Goal: Task Accomplishment & Management: Use online tool/utility

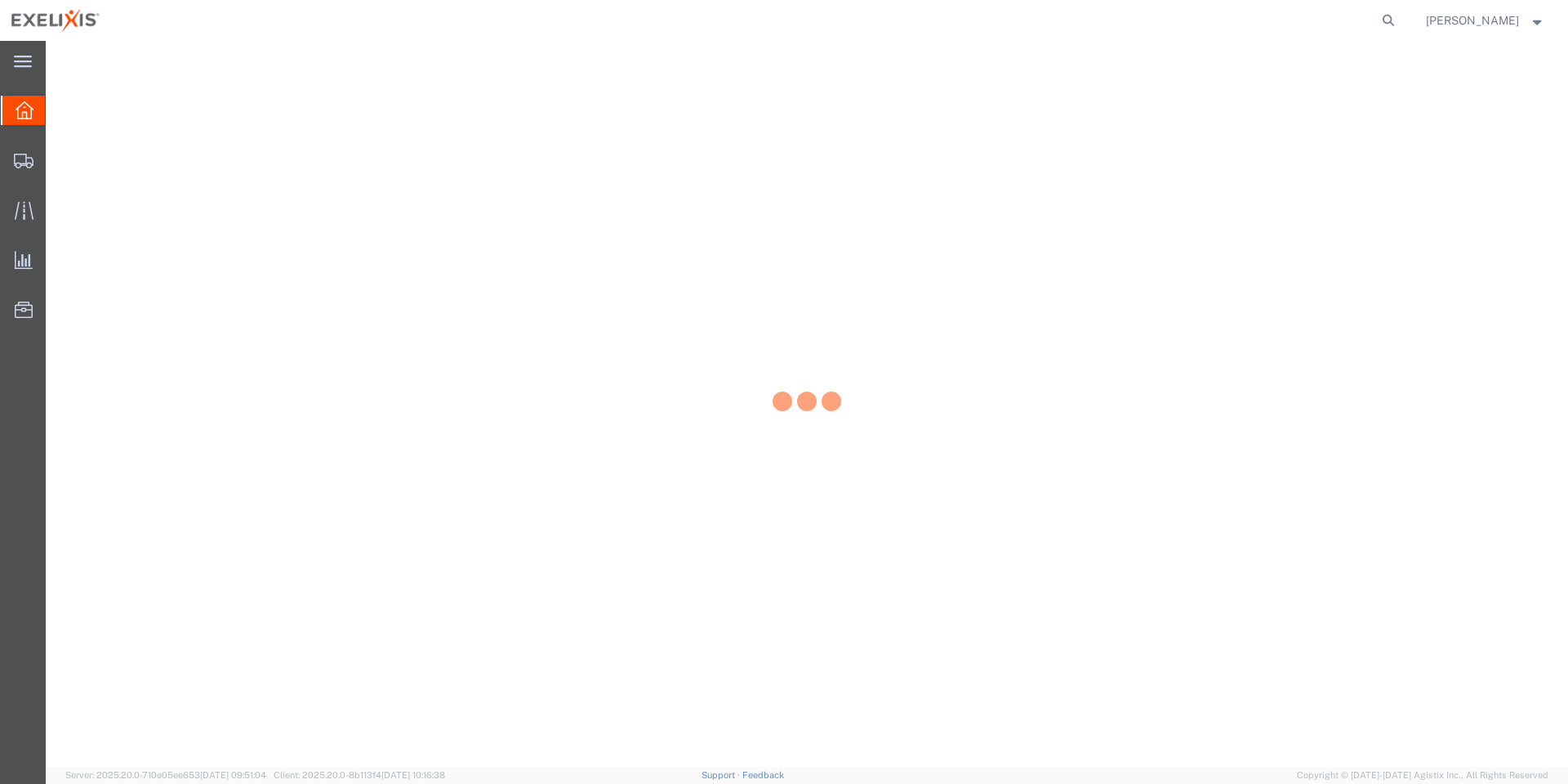
click at [1471, 11] on span "[PERSON_NAME]" at bounding box center [1472, 20] width 93 height 18
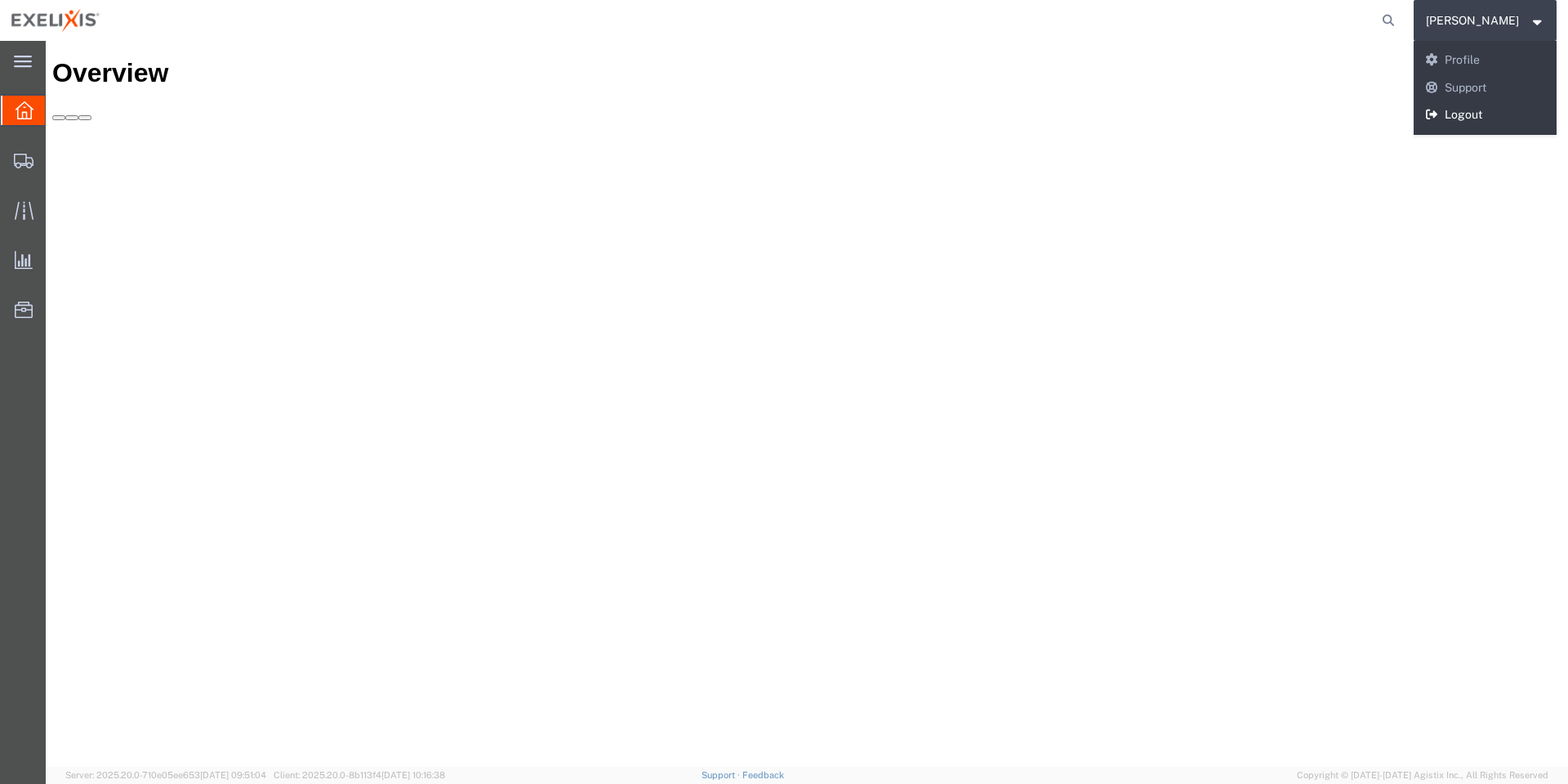
click at [1505, 116] on link "Logout" at bounding box center [1485, 116] width 144 height 28
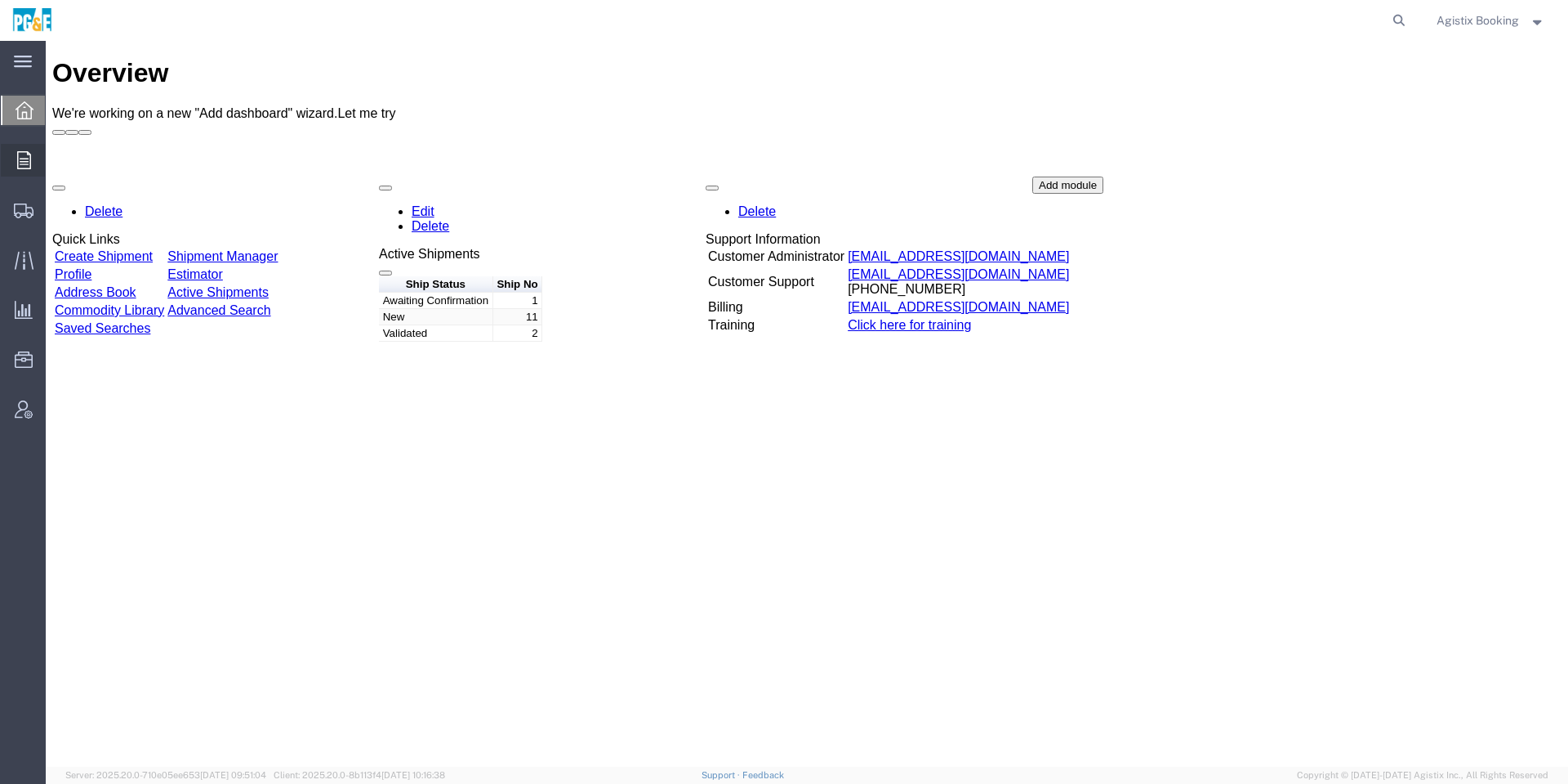
click at [26, 176] on div at bounding box center [23, 160] width 46 height 33
click at [28, 147] on div at bounding box center [23, 160] width 46 height 33
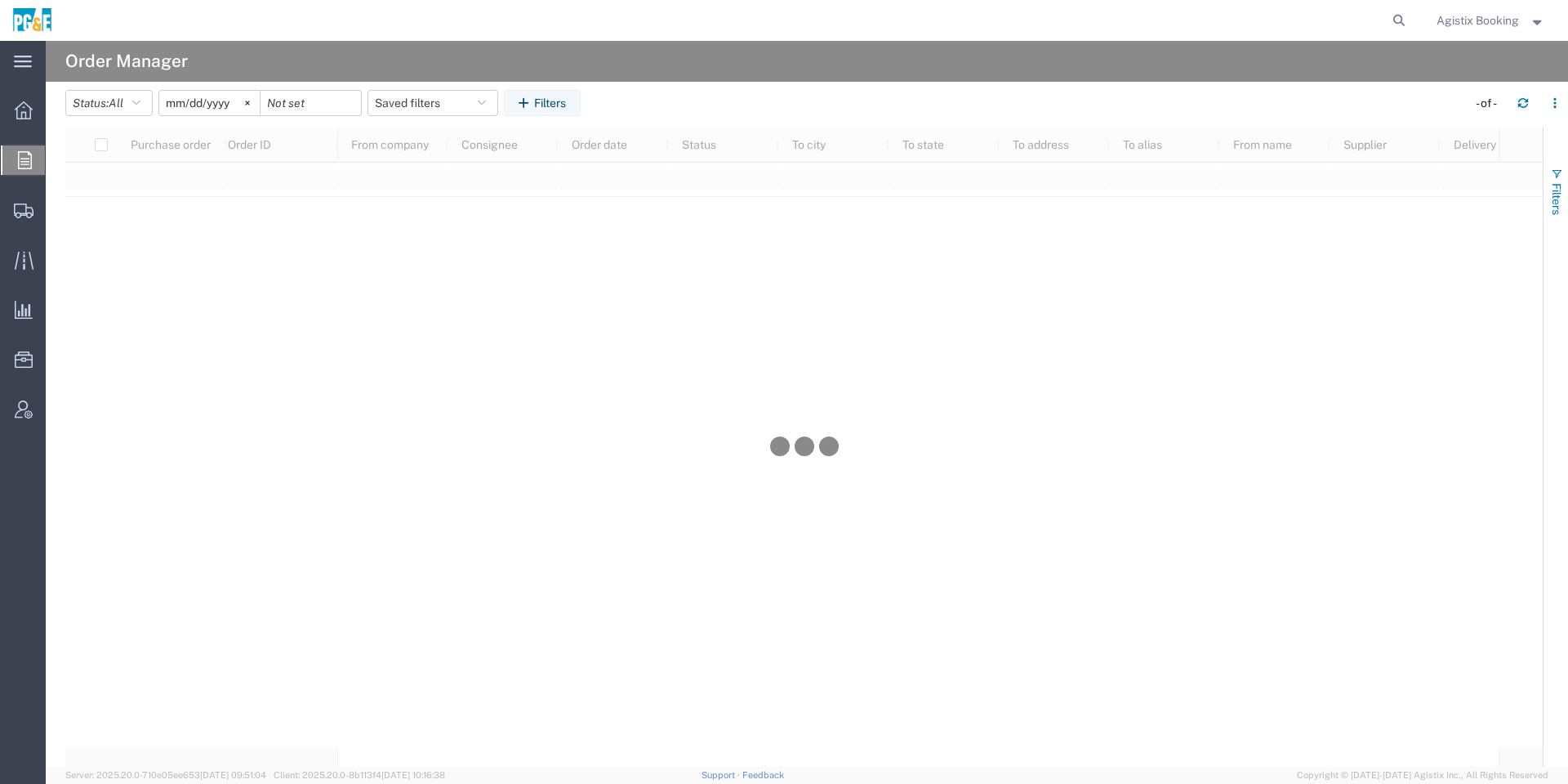
click at [1551, 186] on span "Filters" at bounding box center [1557, 199] width 13 height 32
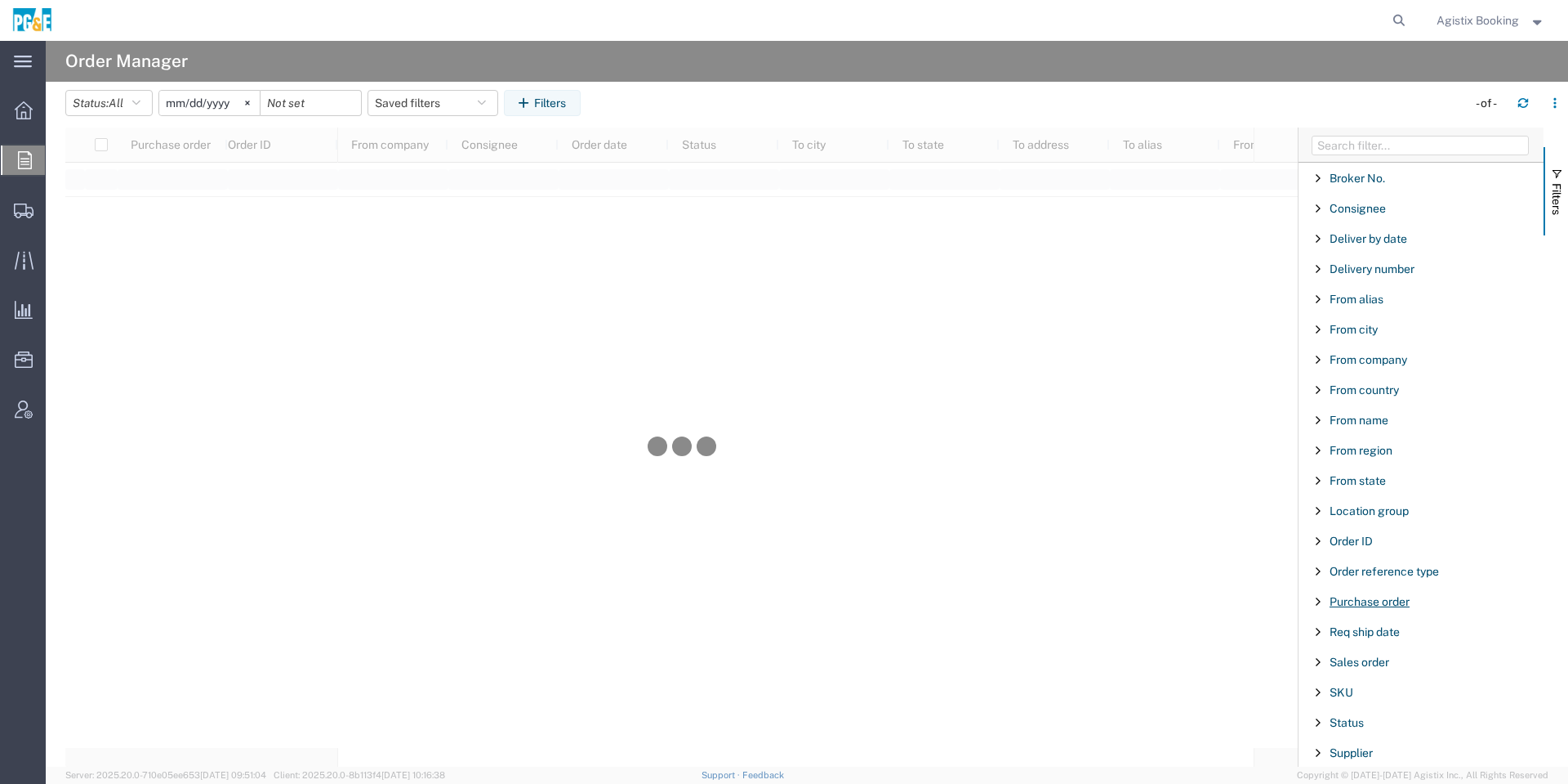
click at [1399, 601] on span "Purchase order" at bounding box center [1369, 602] width 80 height 13
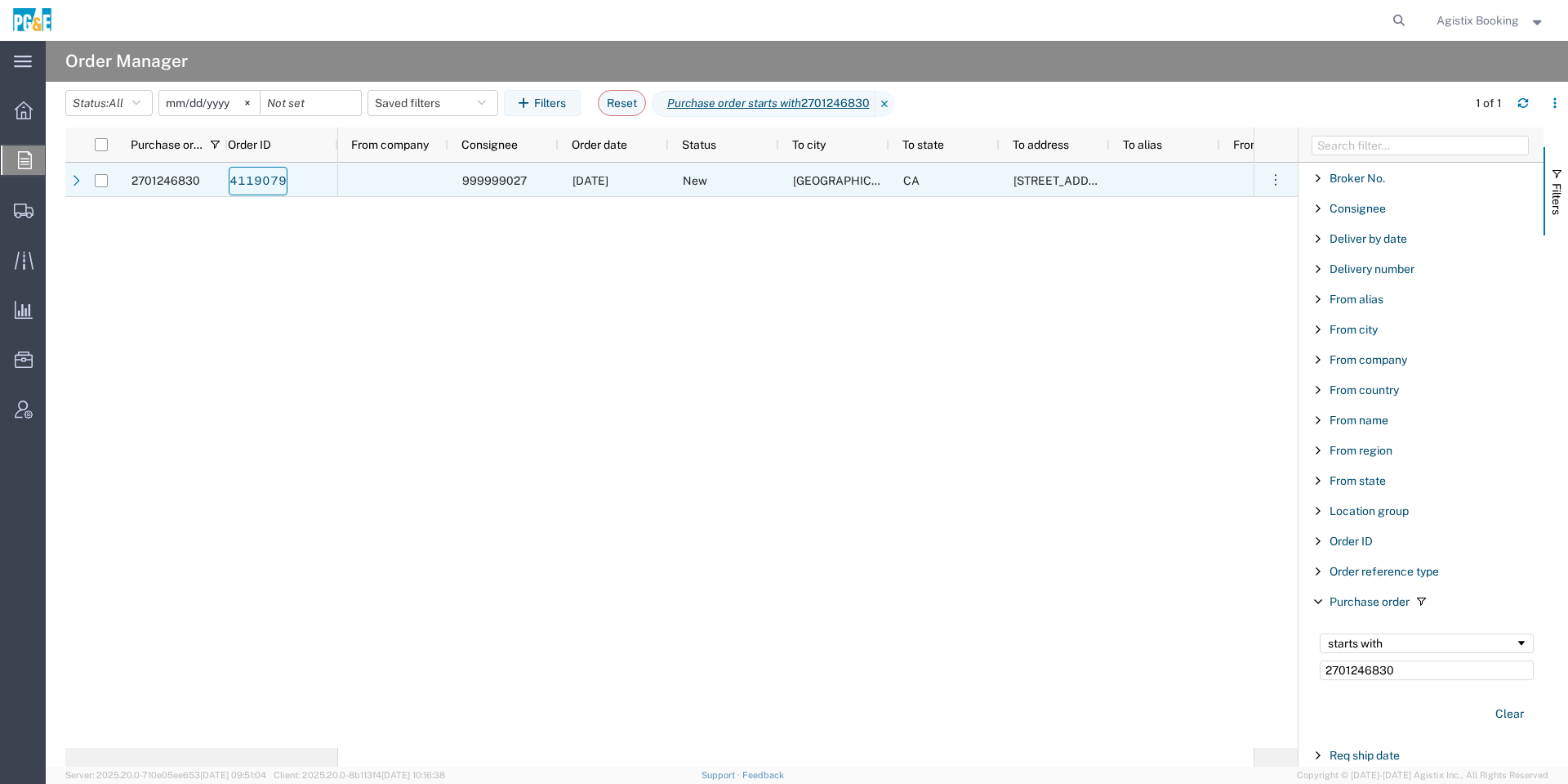
type input "2701246830"
click at [265, 184] on link "4119079" at bounding box center [257, 180] width 59 height 28
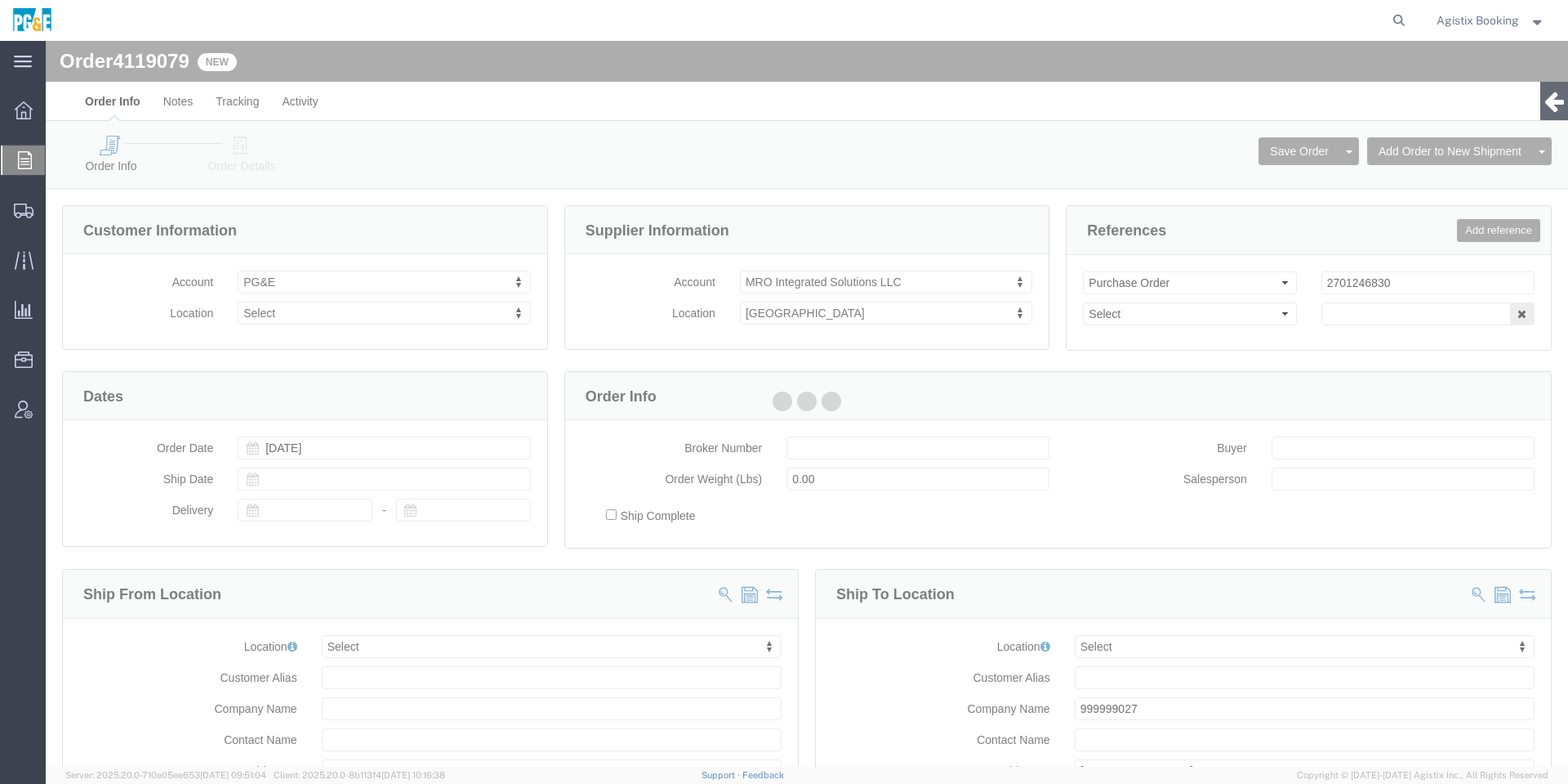
select select
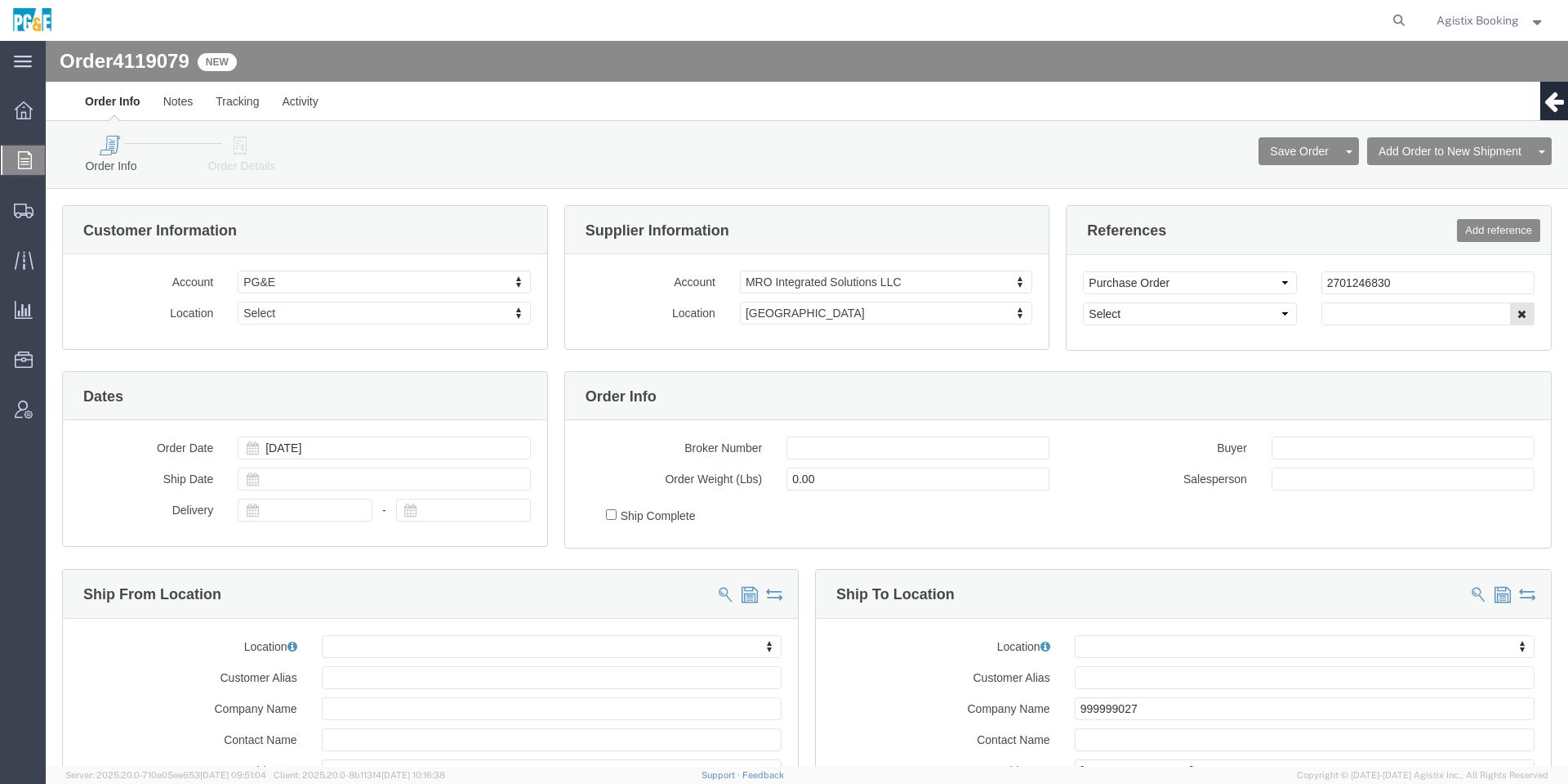
click link "Order Details"
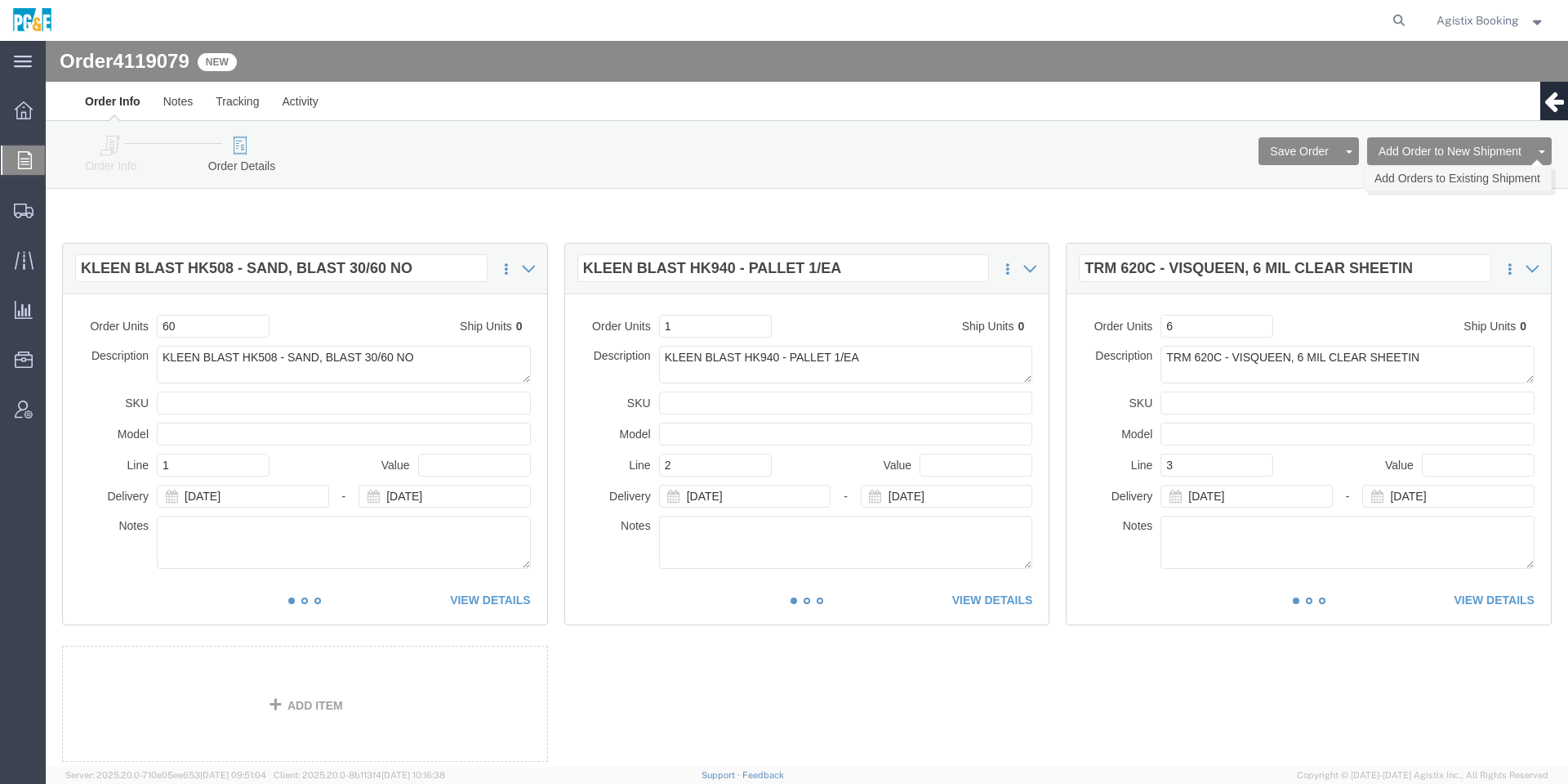
click link "Add Orders to Existing Shipment"
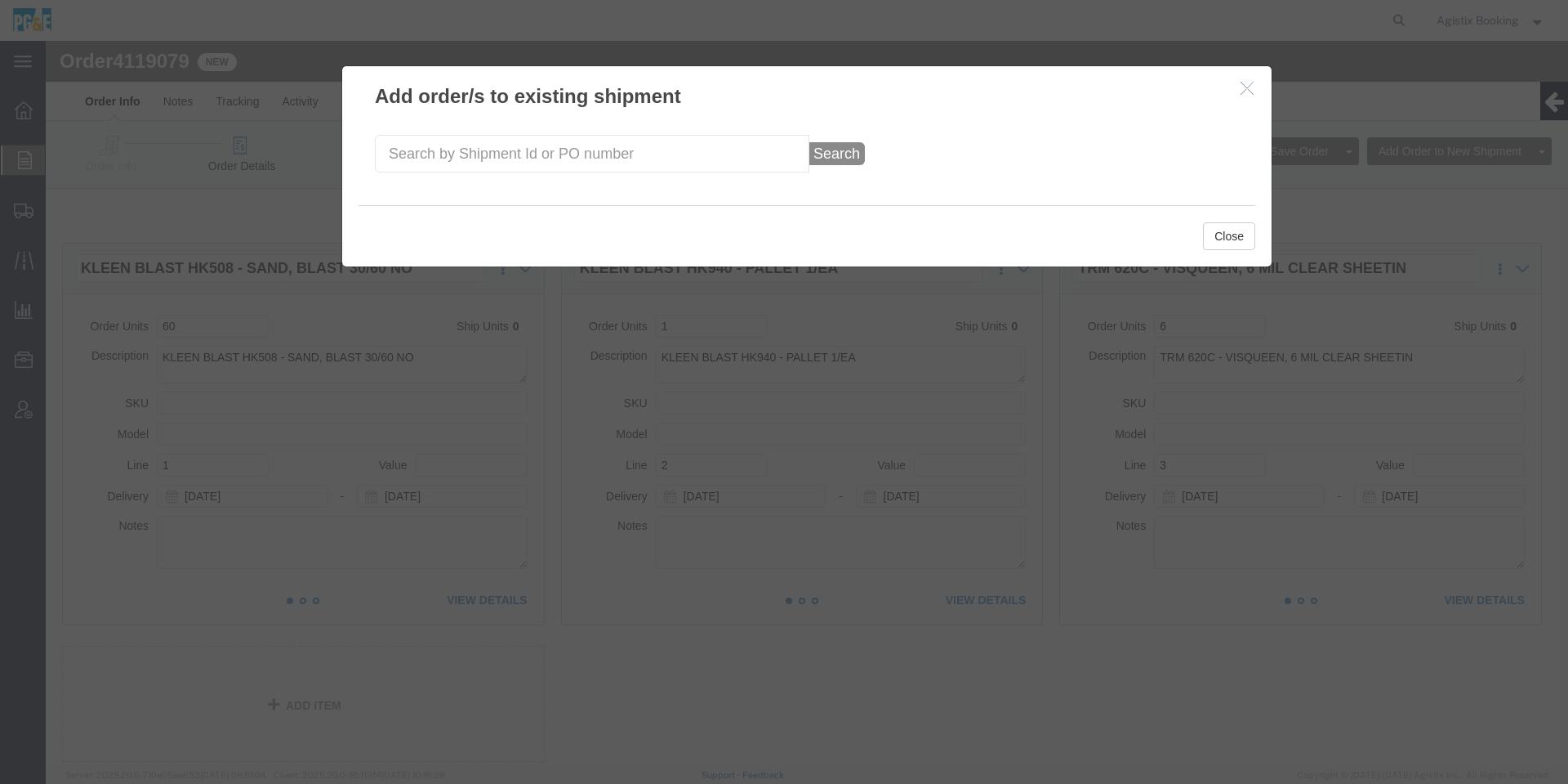
click div "Search"
click input "text"
paste input "57002745"
type input "57002745"
click button "Search"
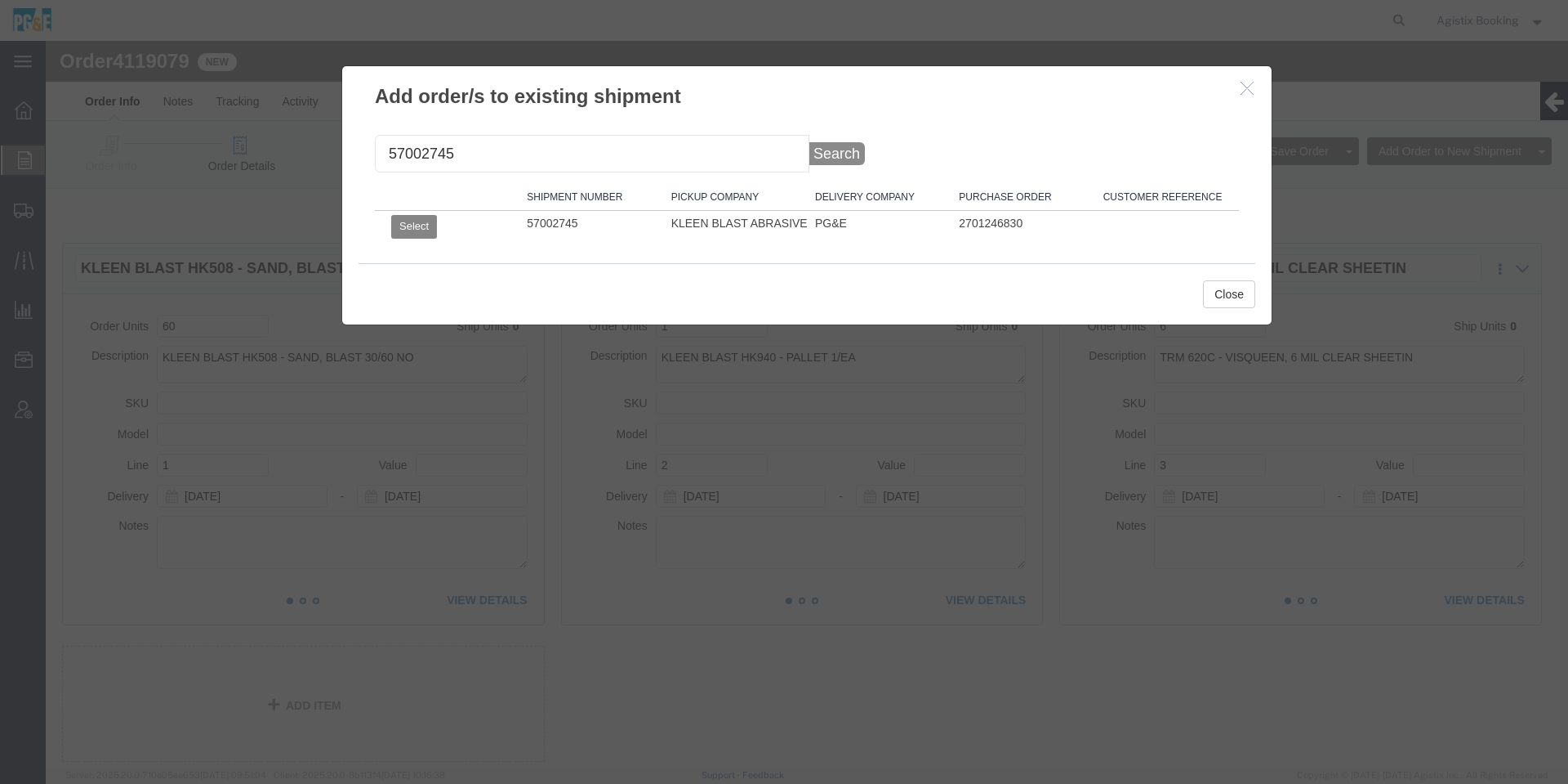
click button "Select"
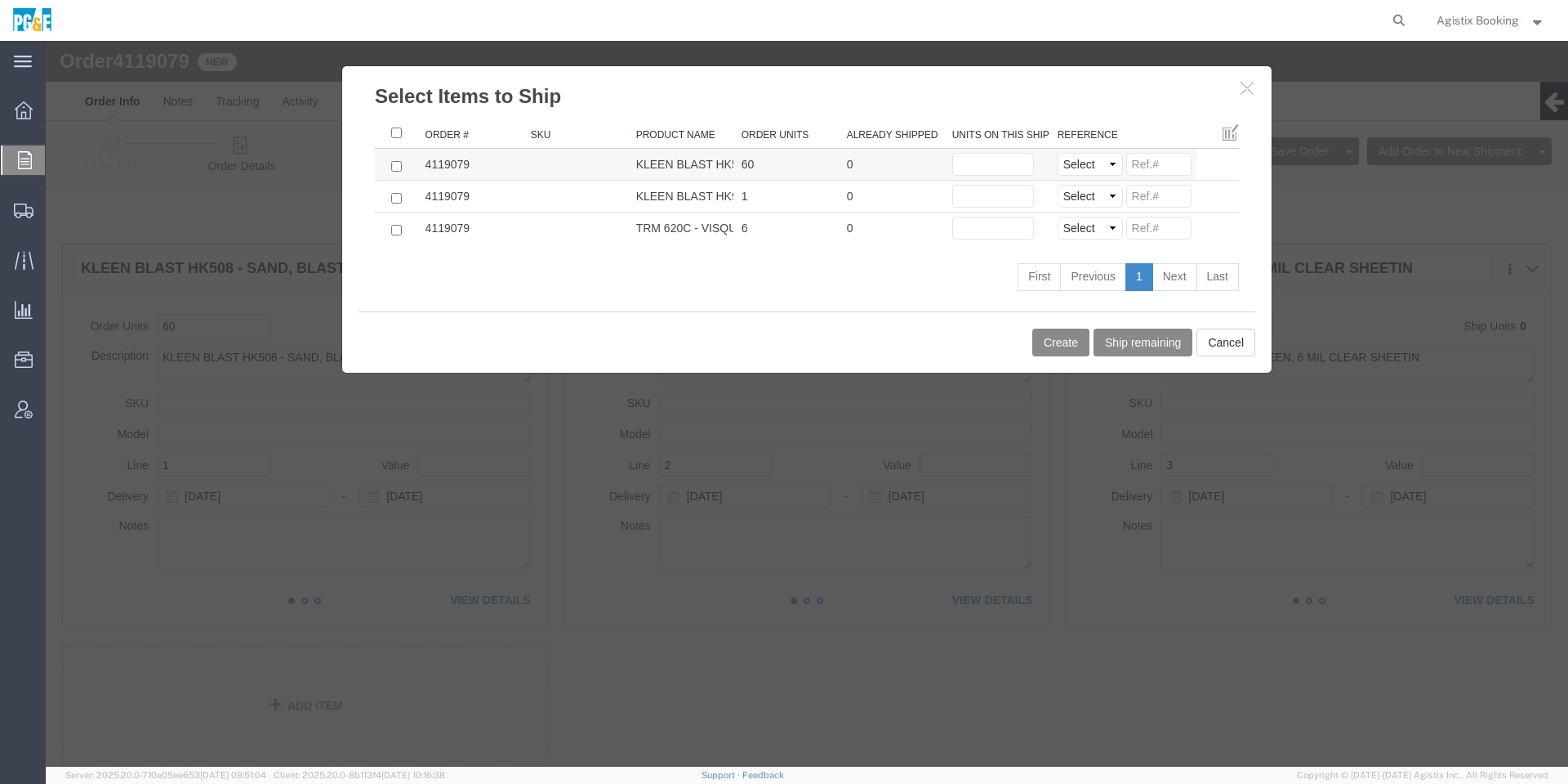
click td
click input "checkbox"
checkbox input "true"
click input "text"
type input "1"
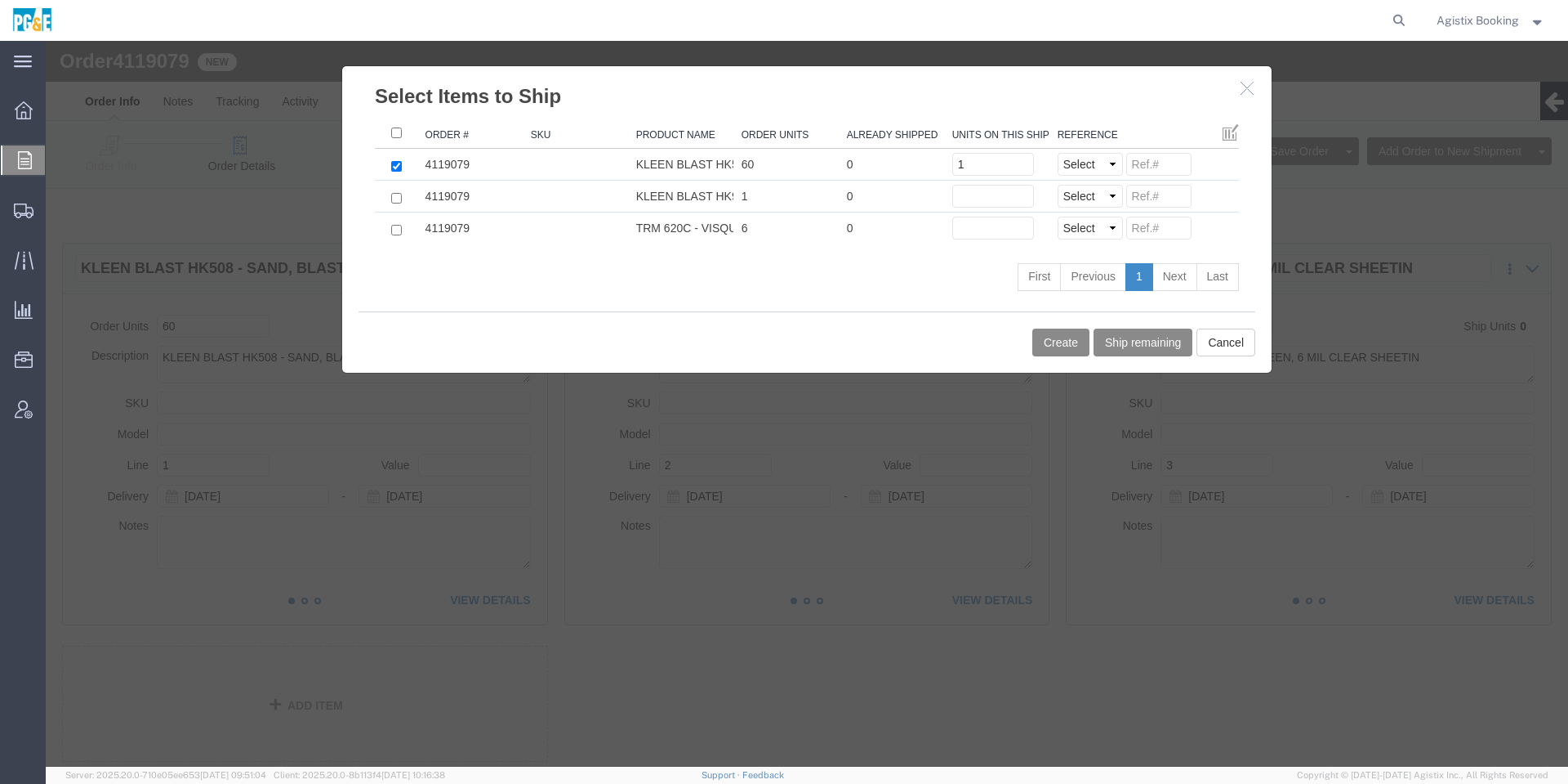
click div "Create Ship remaining Cancel"
click button "Create"
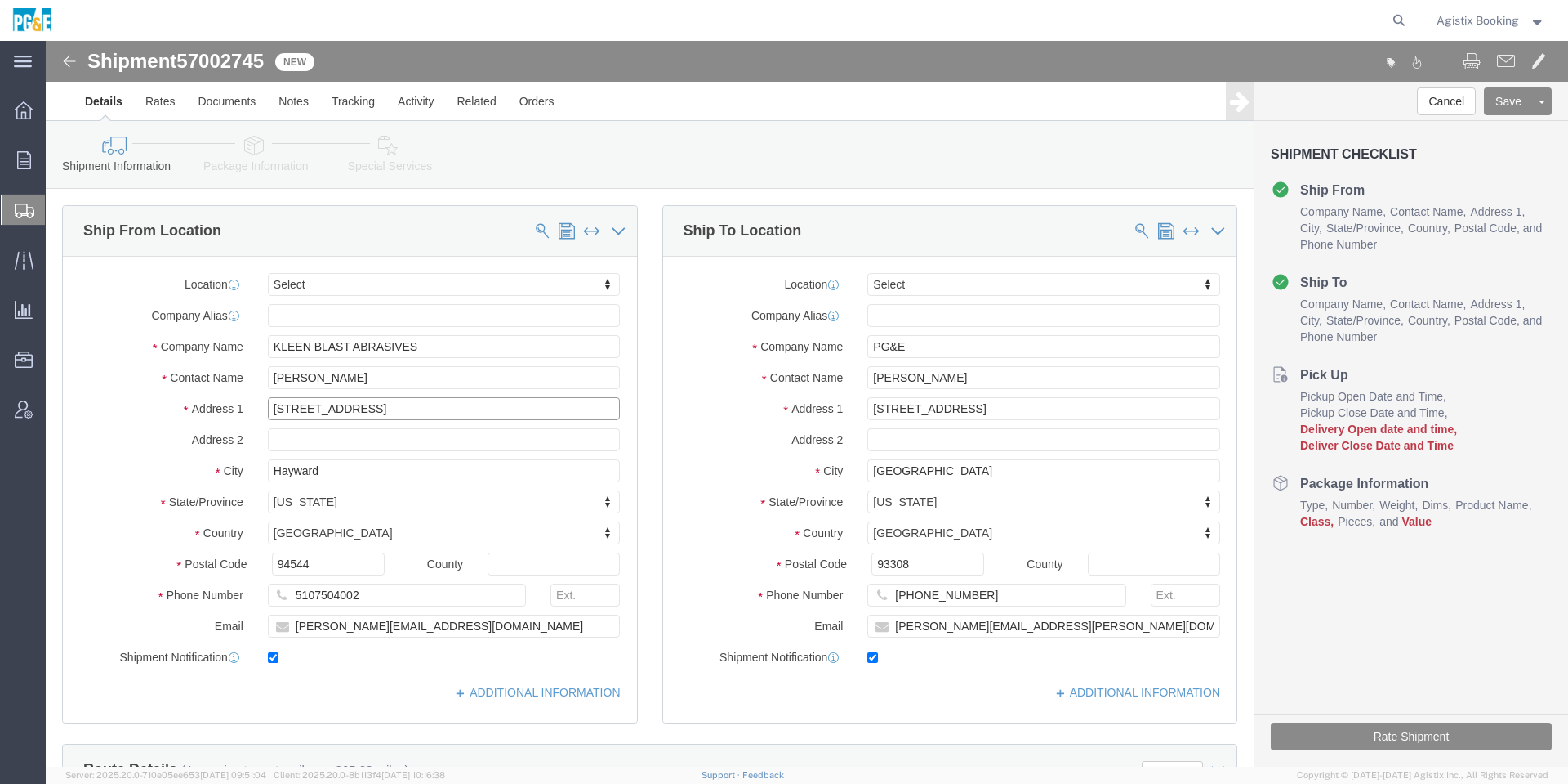
click input "[STREET_ADDRESS]"
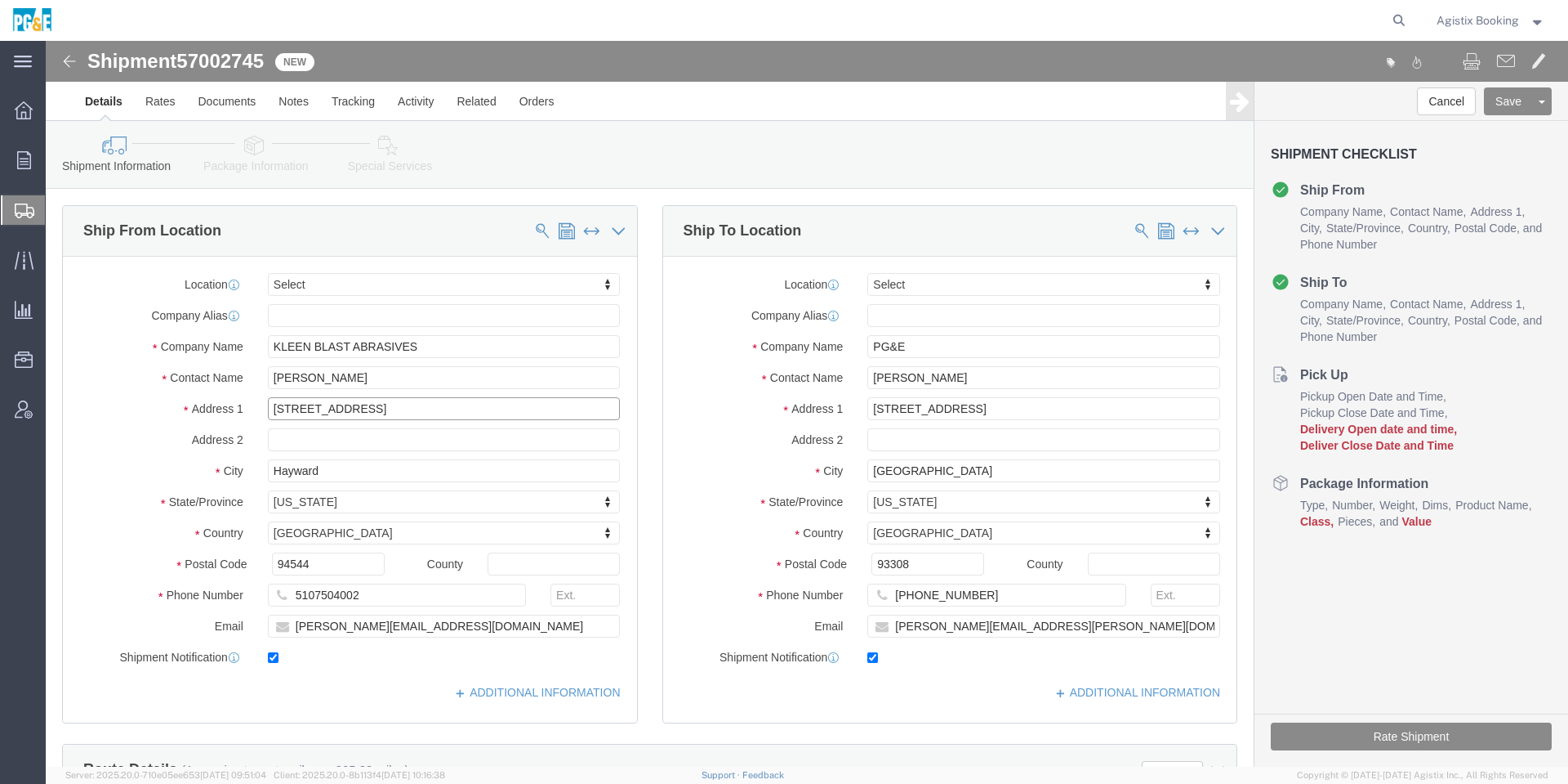
click input "[STREET_ADDRESS]"
paste input "[GEOGRAPHIC_DATA]"
drag, startPoint x: 359, startPoint y: 372, endPoint x: 535, endPoint y: 351, distance: 177.2
click div "Location Select Select My Profile Location (OBSOLETE) [GEOGRAPHIC_DATA] SC - GC…"
type input "[STREET_ADDRESS]"
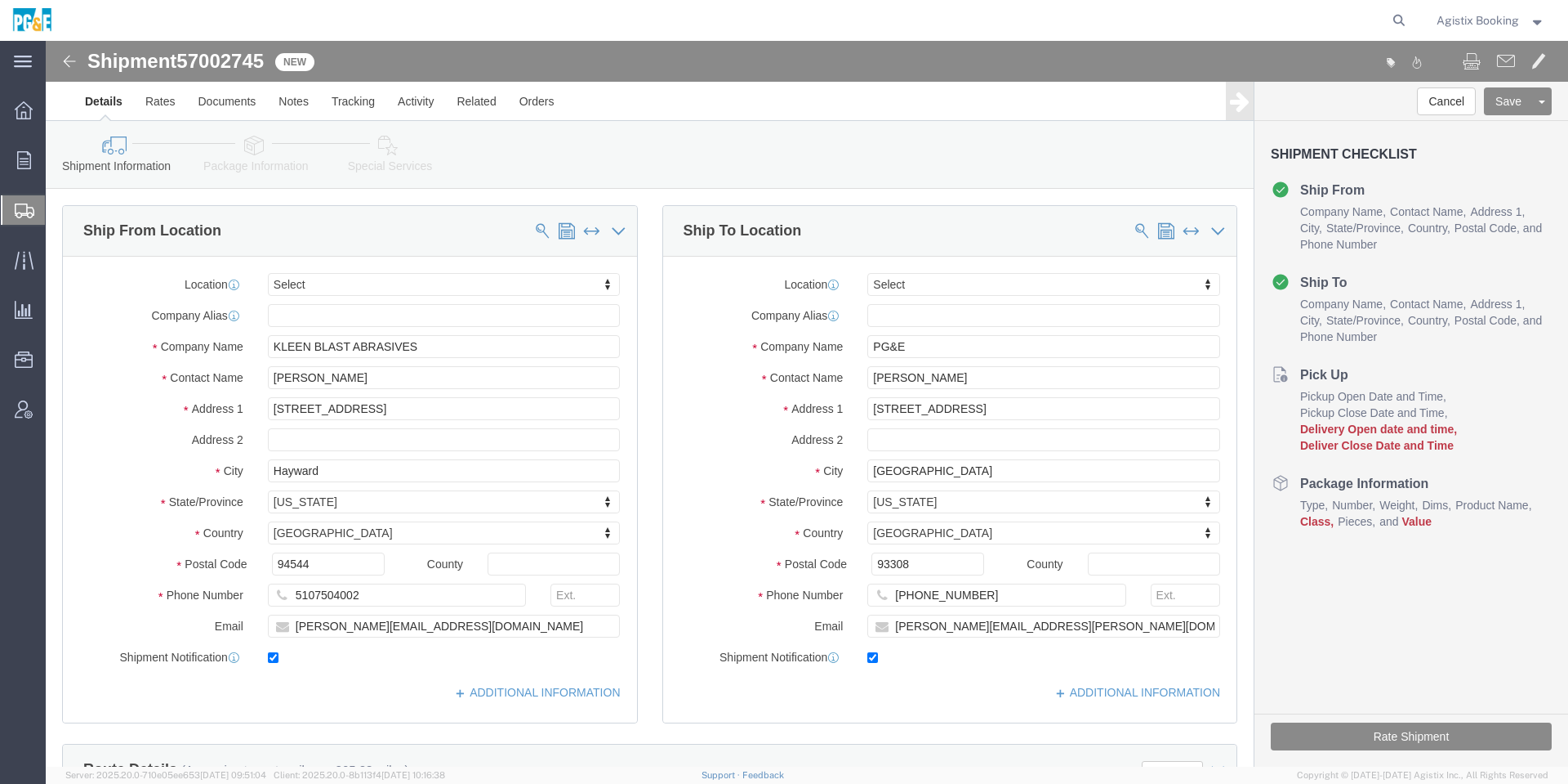
click label "Contact Name"
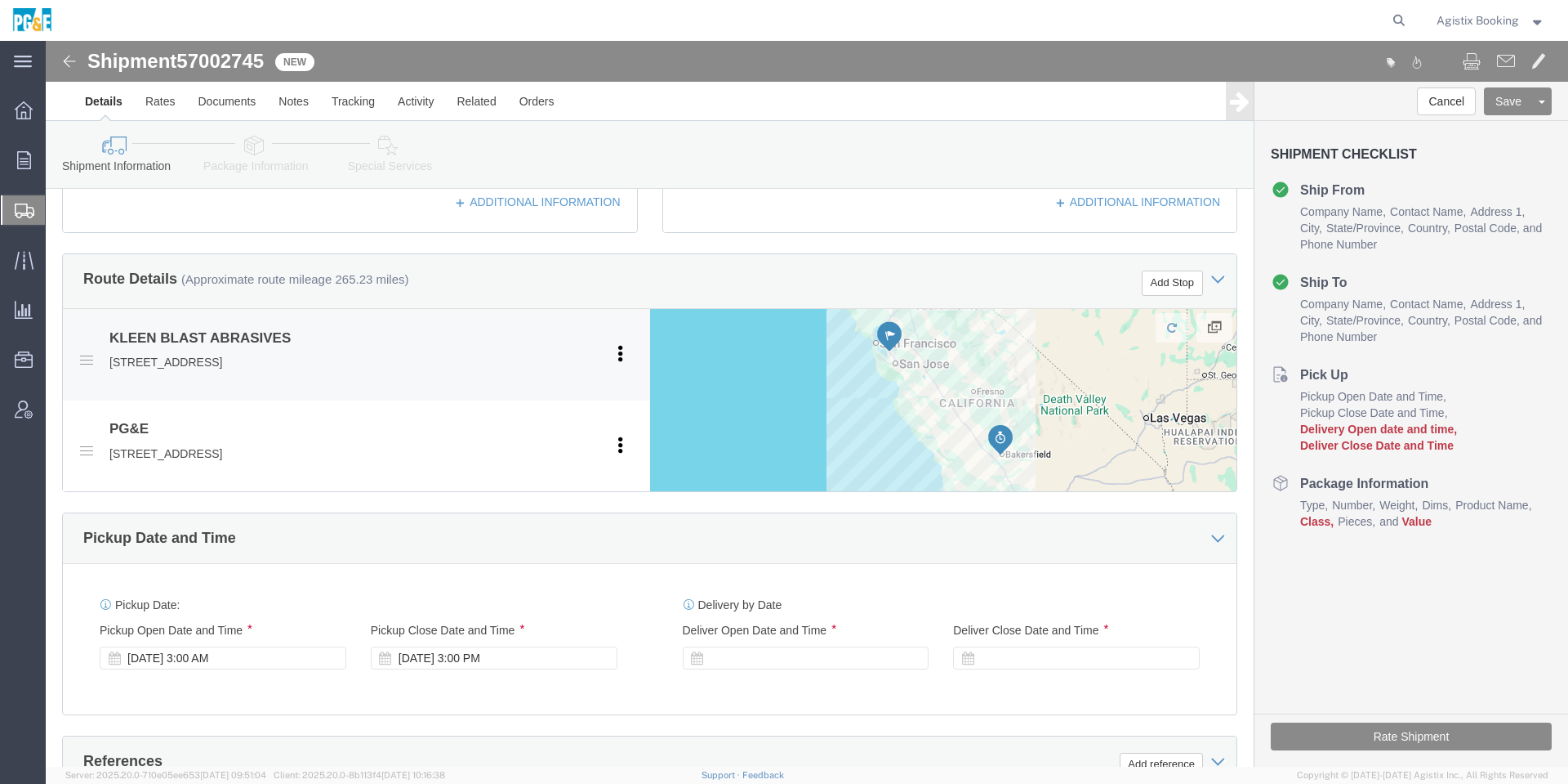
scroll to position [735, 0]
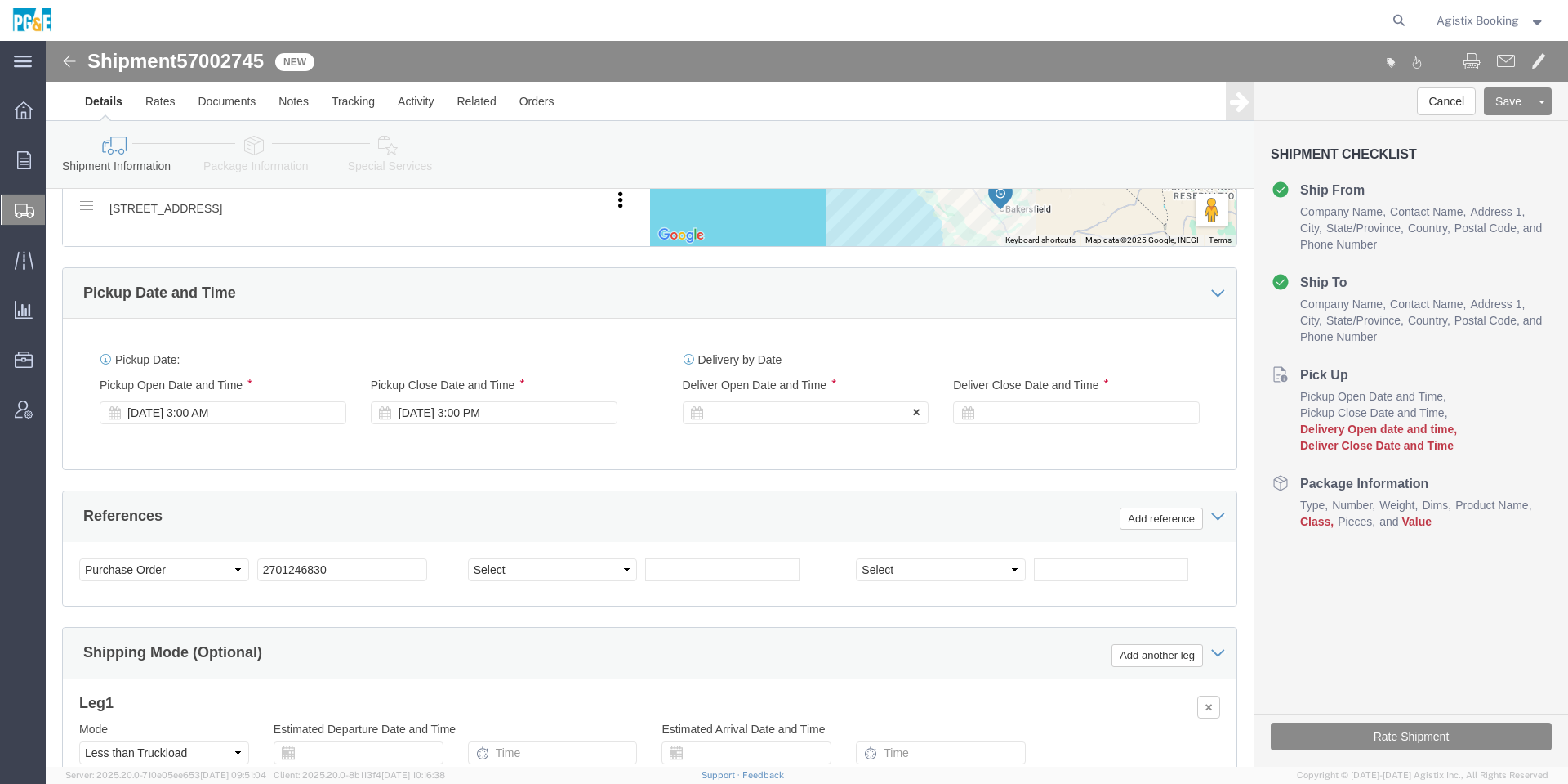
click div
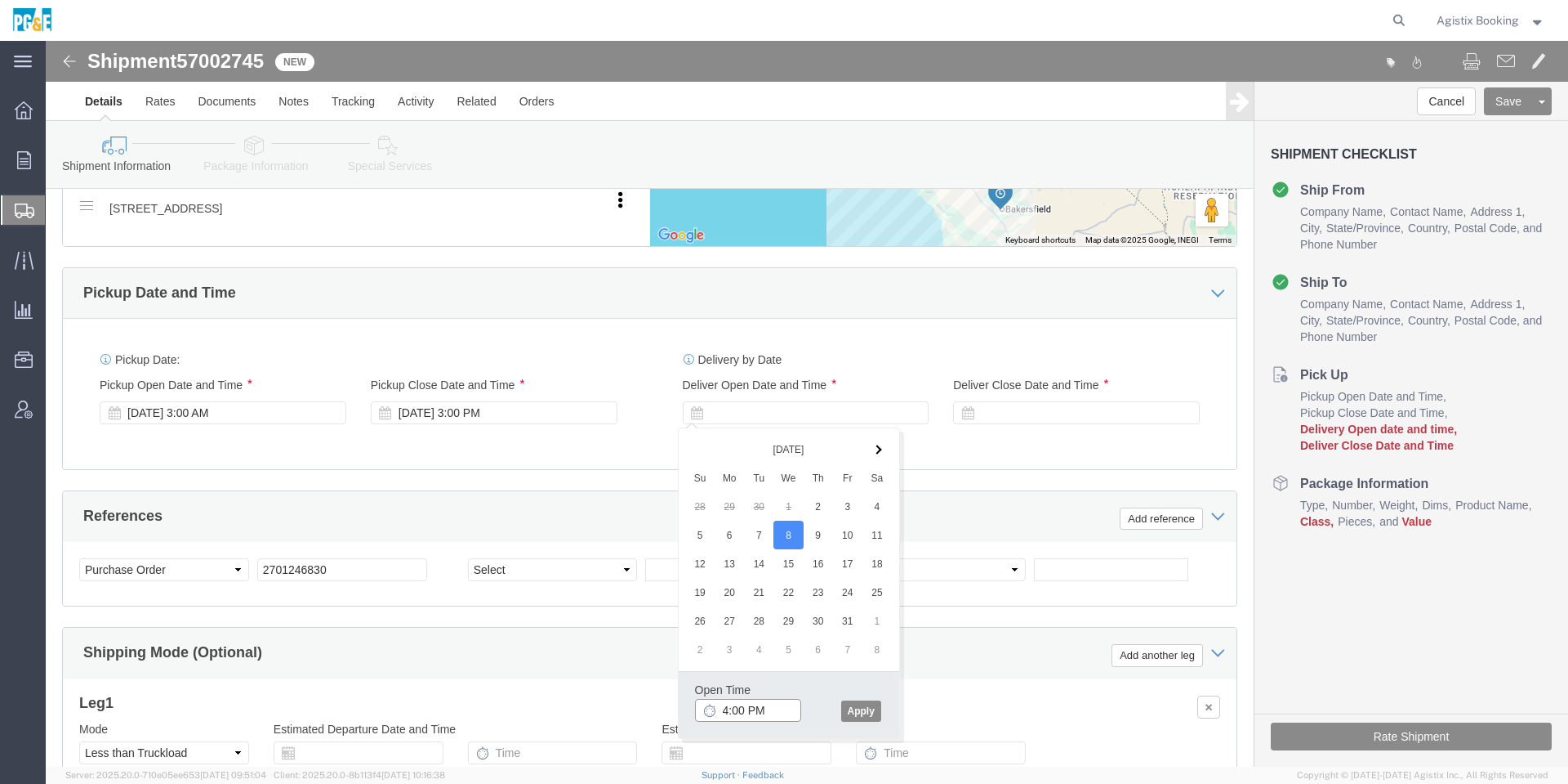
click input "4:00 PM"
type input "12:00 PM"
click button "Apply"
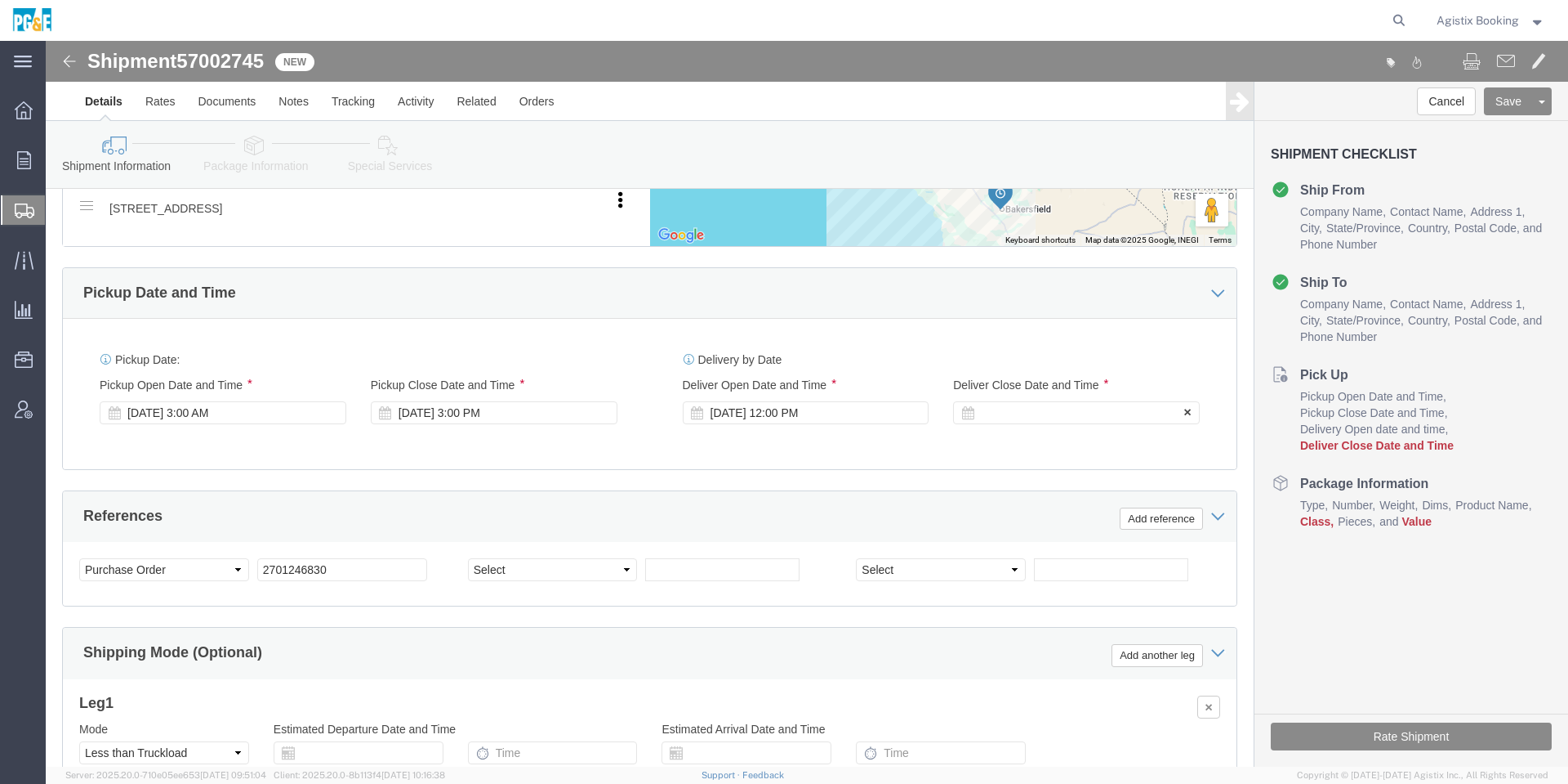
click div
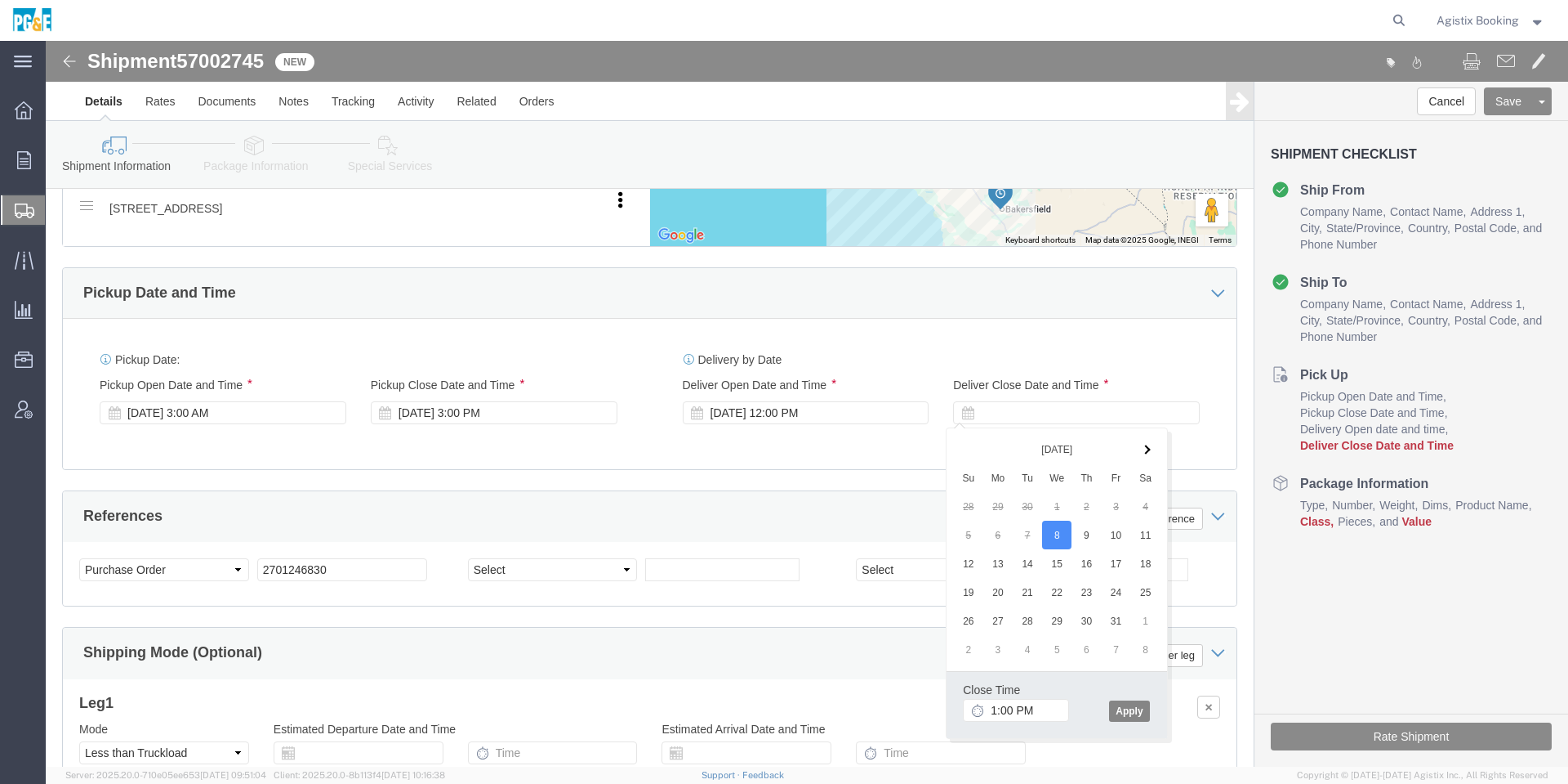
click button "Apply"
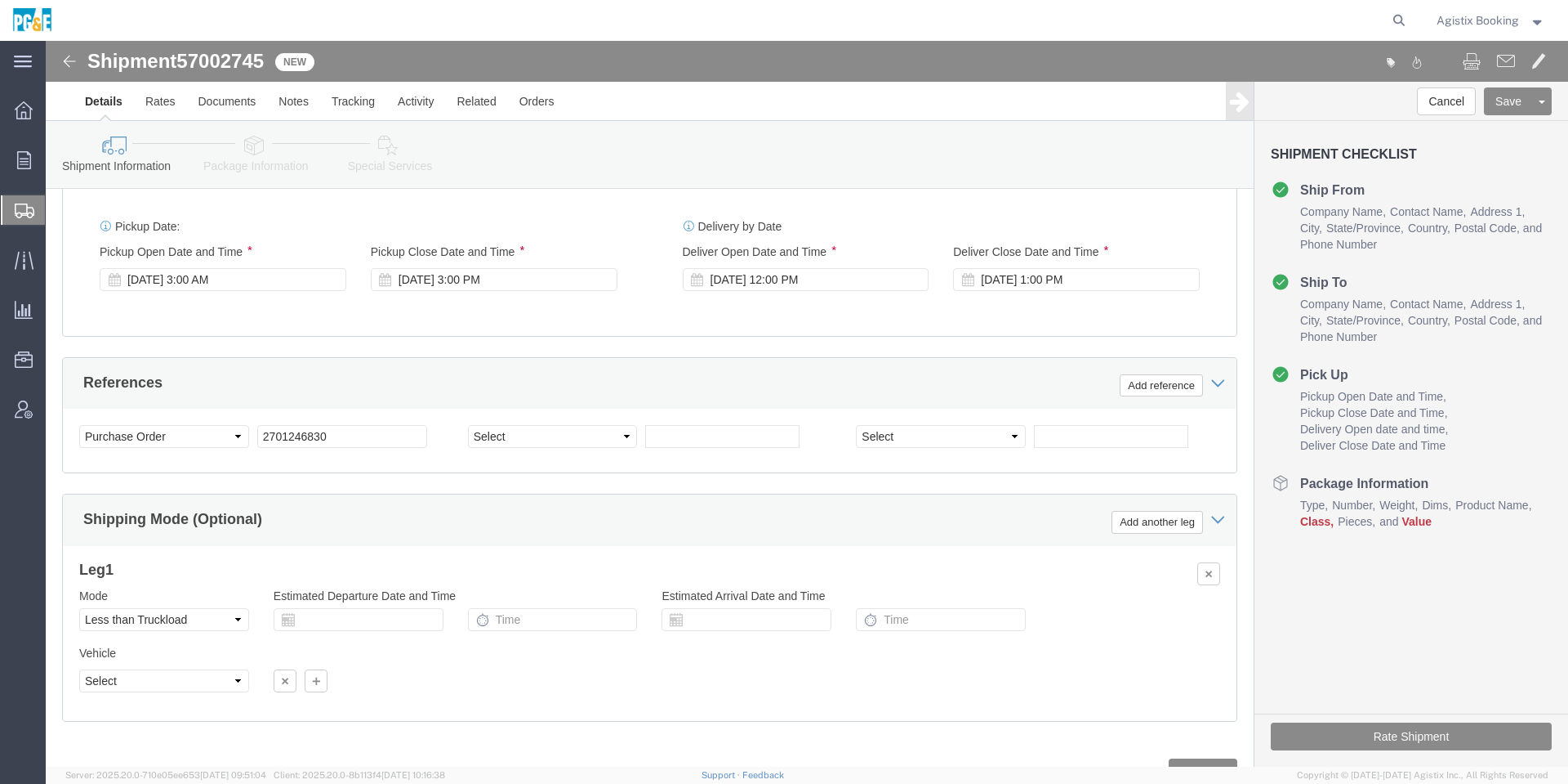
scroll to position [938, 0]
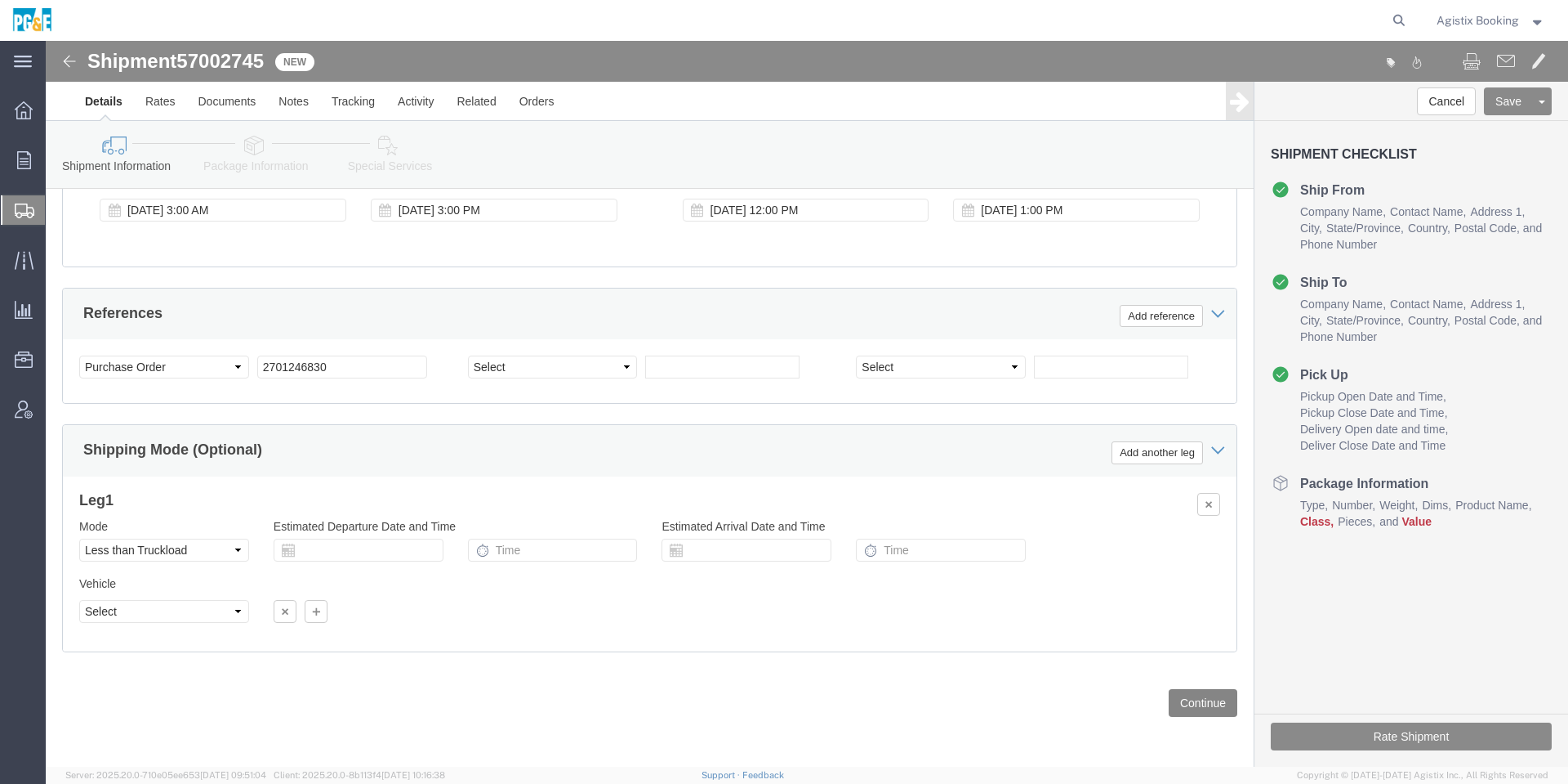
click button "Continue"
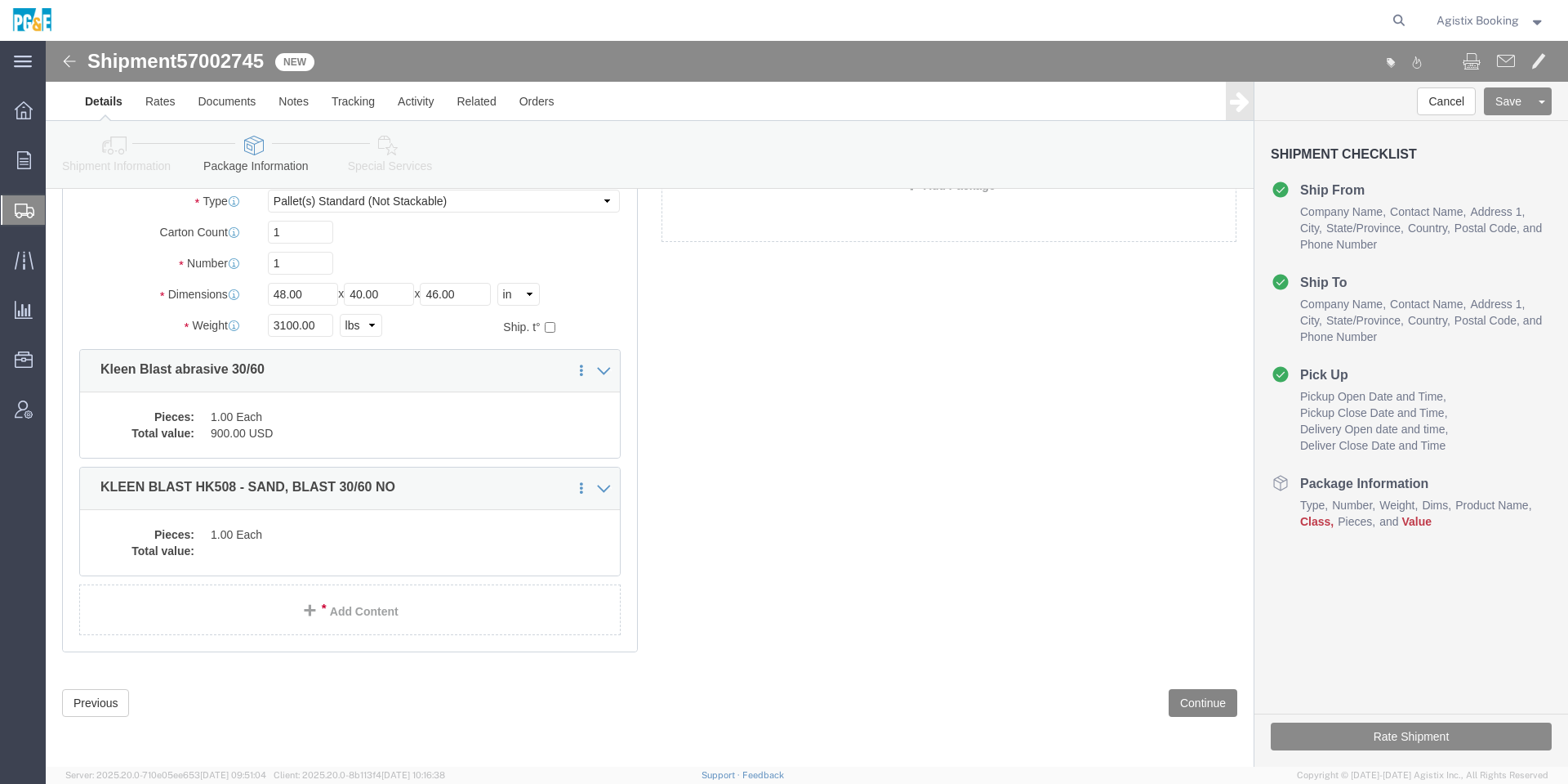
scroll to position [31, 0]
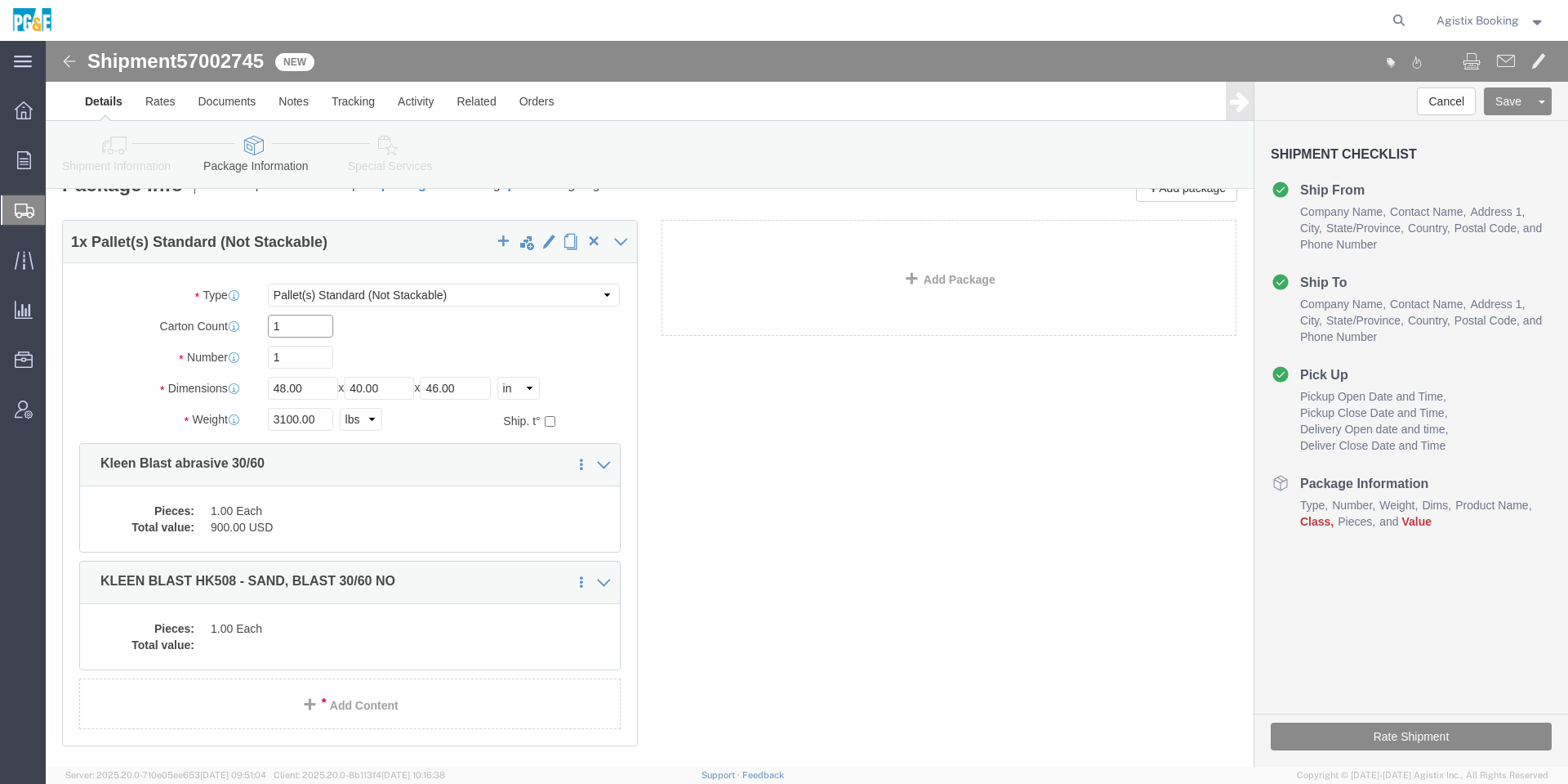
click input "1"
click div "1 x Pallet(s) Standard (Not Stackable) Package Type Select Bulk Bundle(s) Cardb…"
click dd "900.00 USD"
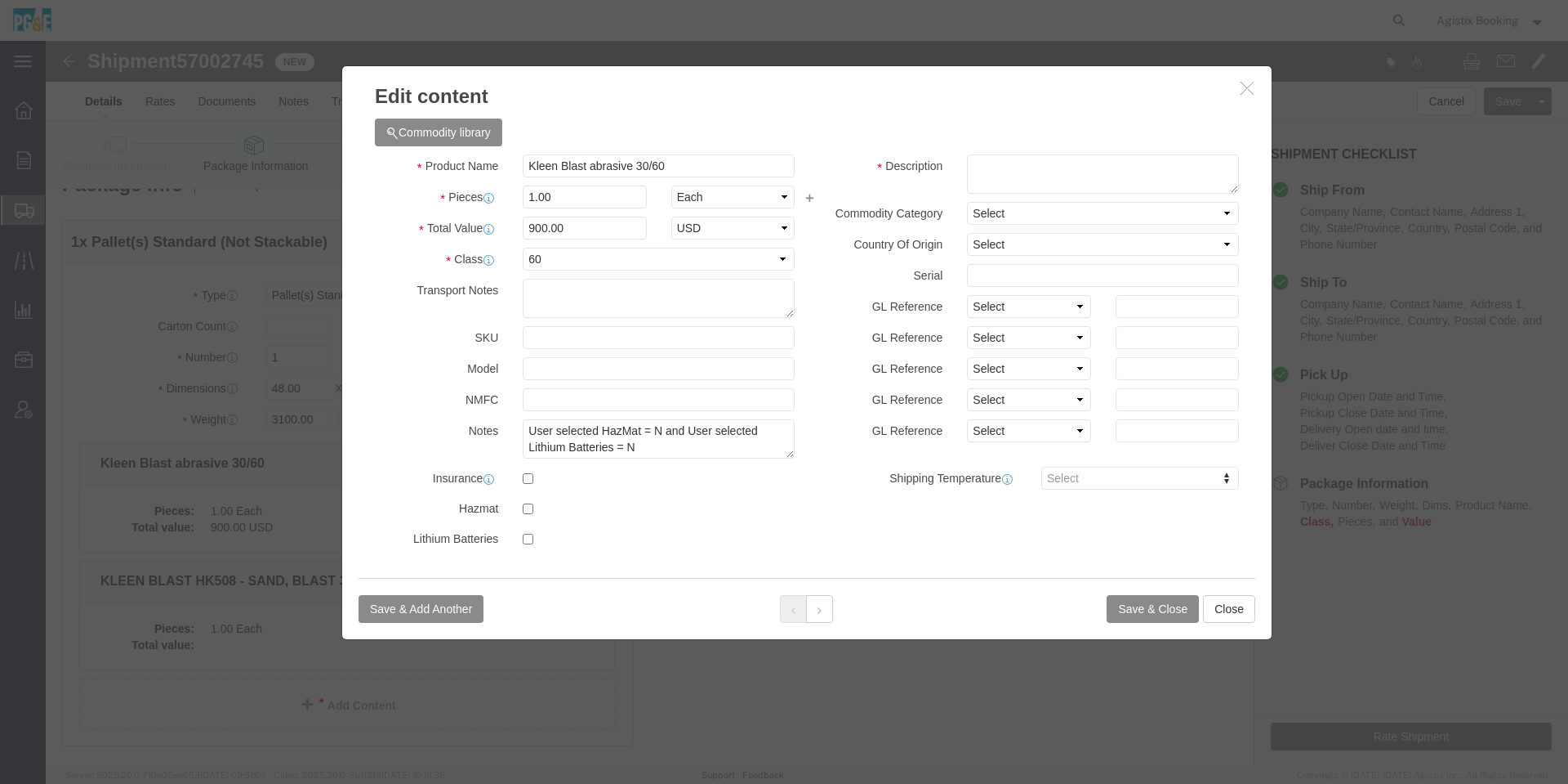
click div "Commodity library"
click input "Kleen Blast abrasive 30/60"
click button
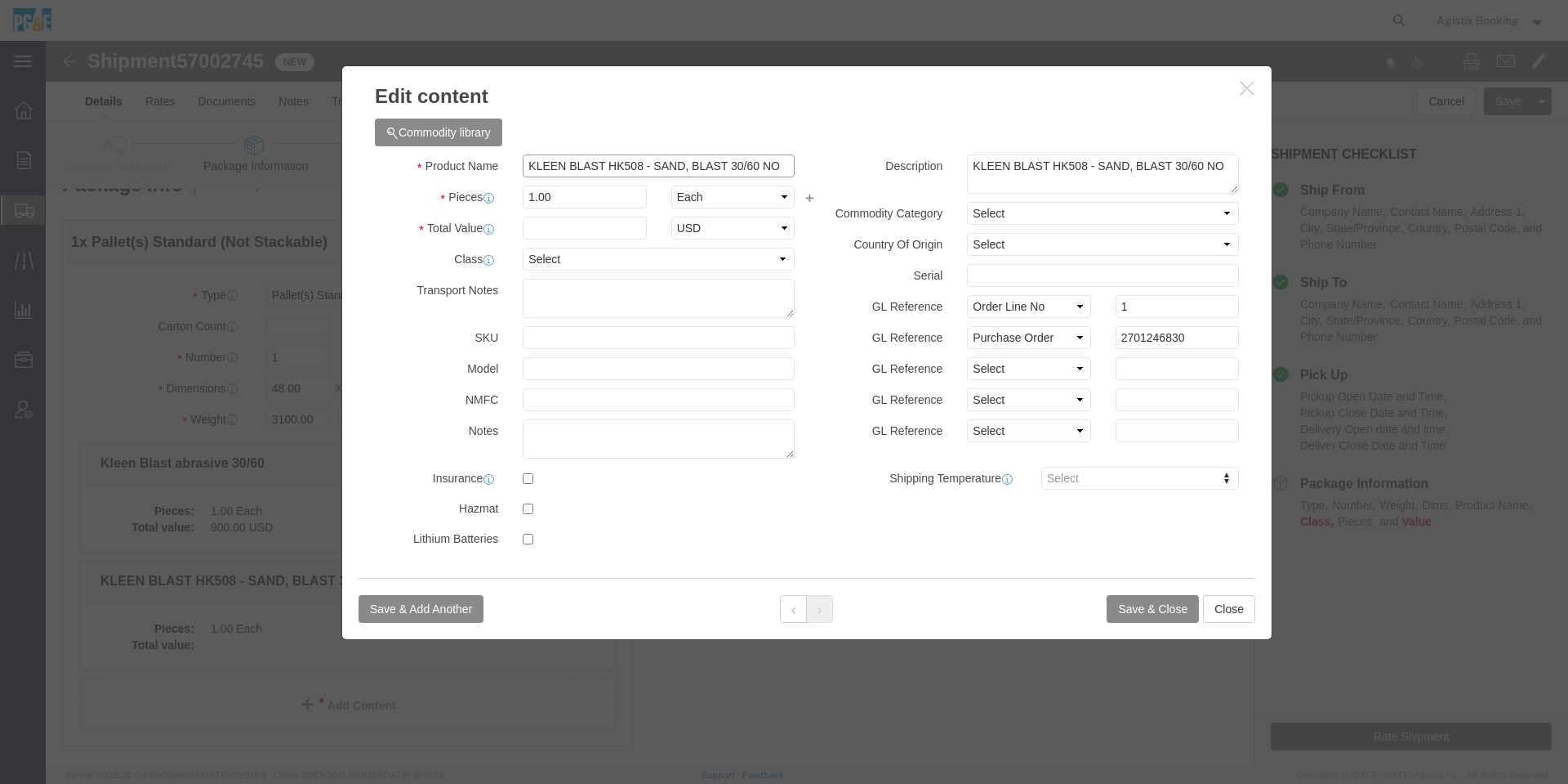
click input "KLEEN BLAST HK508 - SAND, BLAST 30/60 NO"
paste input "leen Blast abrasive 30/60"
type input "Kleen Blast abrasive 30/60"
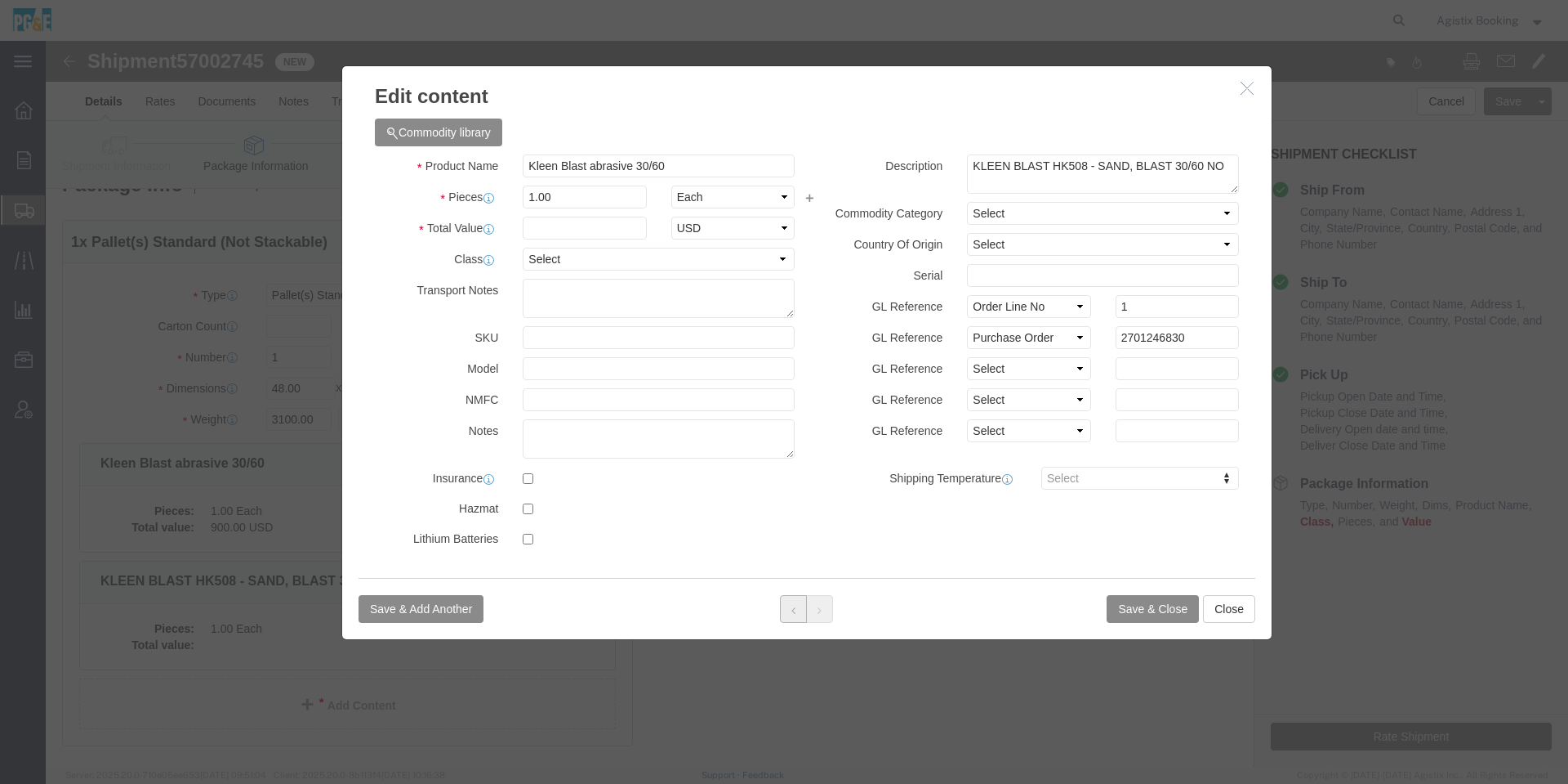
click icon
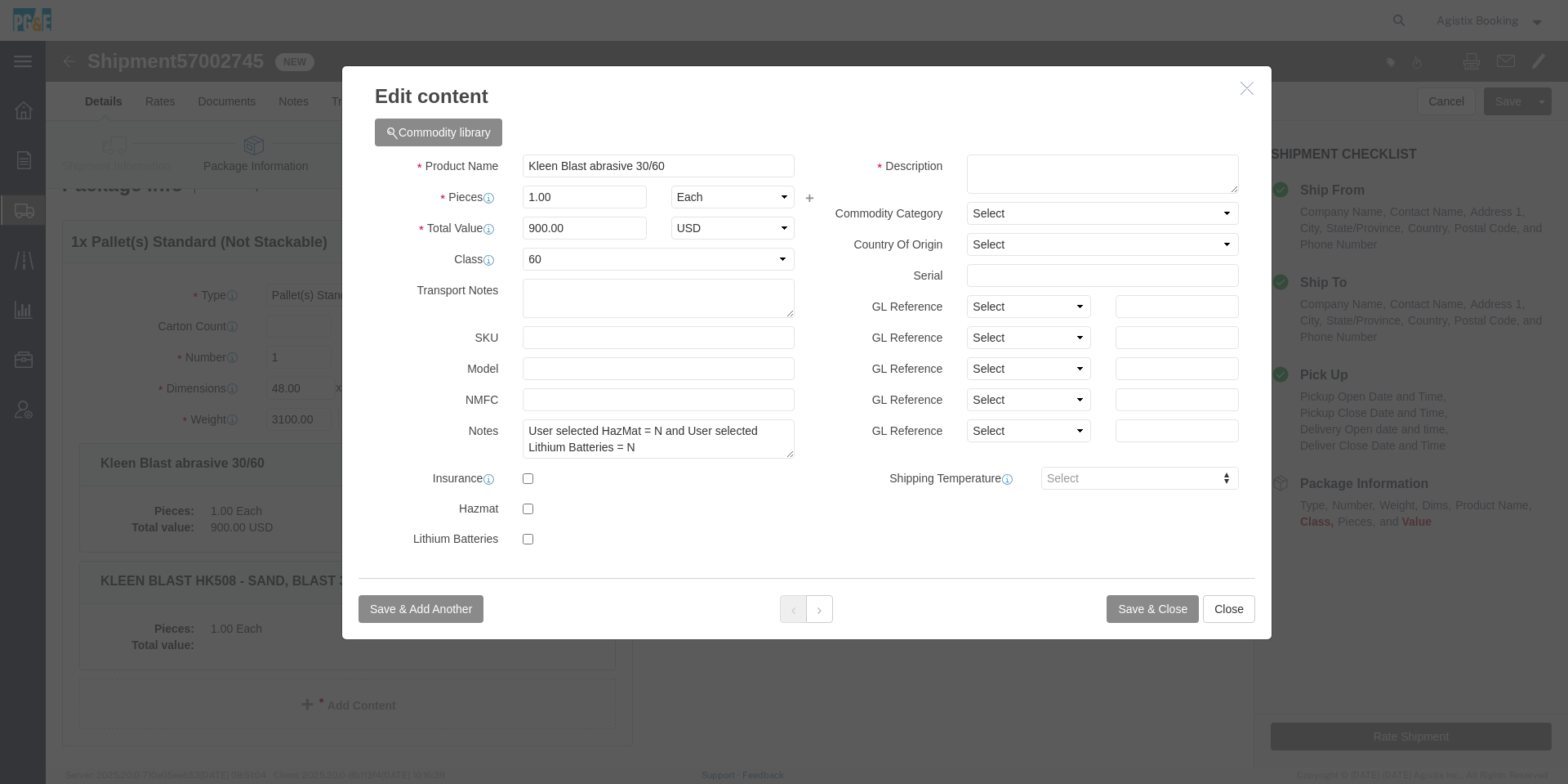
click div "Product Name Kleen Blast abrasive 30/60 Pieces 1.00 Select Bag Barrels 100Board…"
click input "900.00"
click button
drag, startPoint x: 630, startPoint y: 225, endPoint x: 584, endPoint y: 184, distance: 61.6
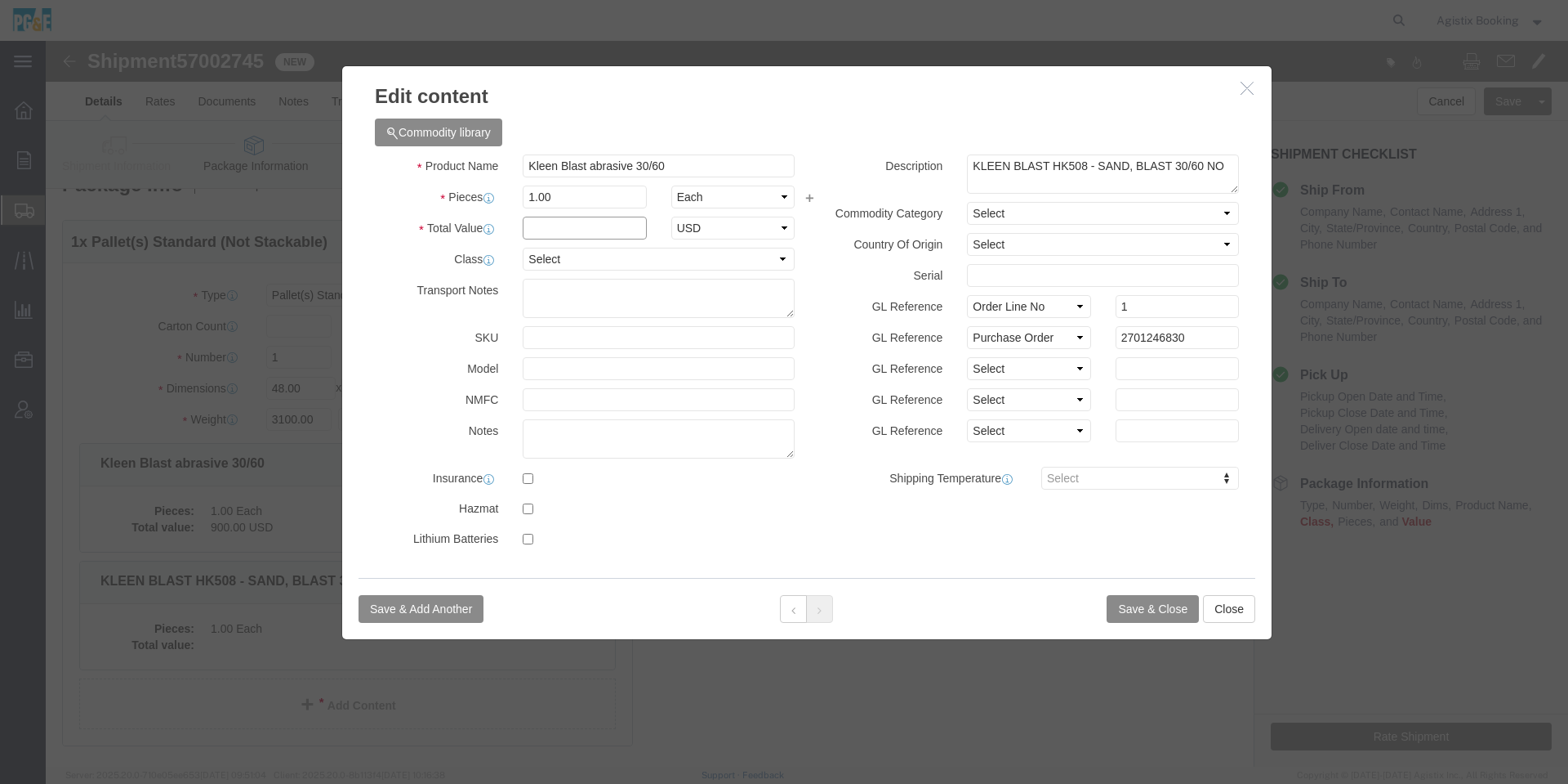
click input "text"
paste input "900.00"
type input "900.00"
click select "Select 50 55 60 65 70 85 92.5 100 125 175 250 300 400"
select select "60"
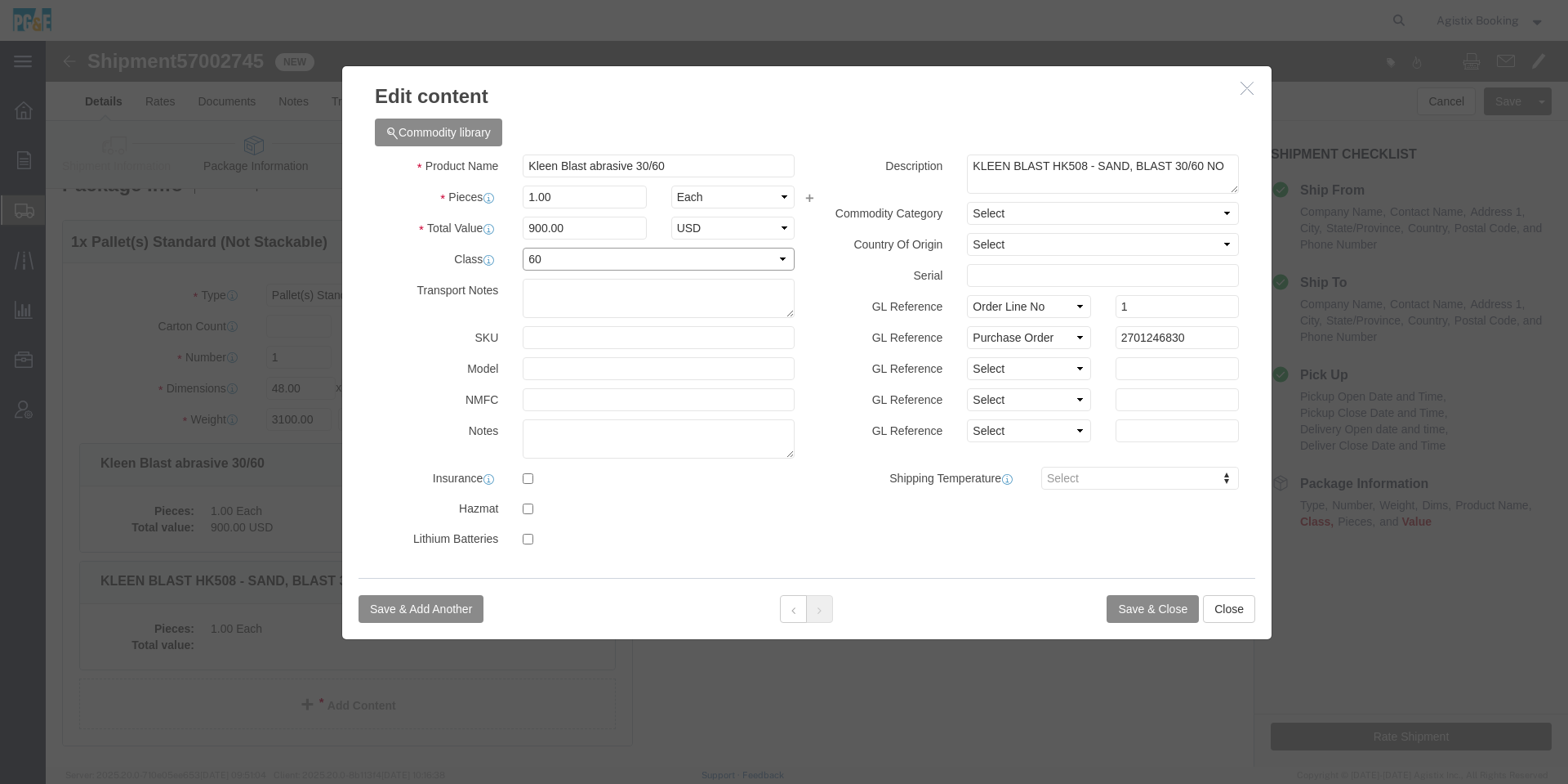
click select "Select 50 55 60 65 70 85 92.5 100 125 175 250 300 400"
click button
click button "Save & Close"
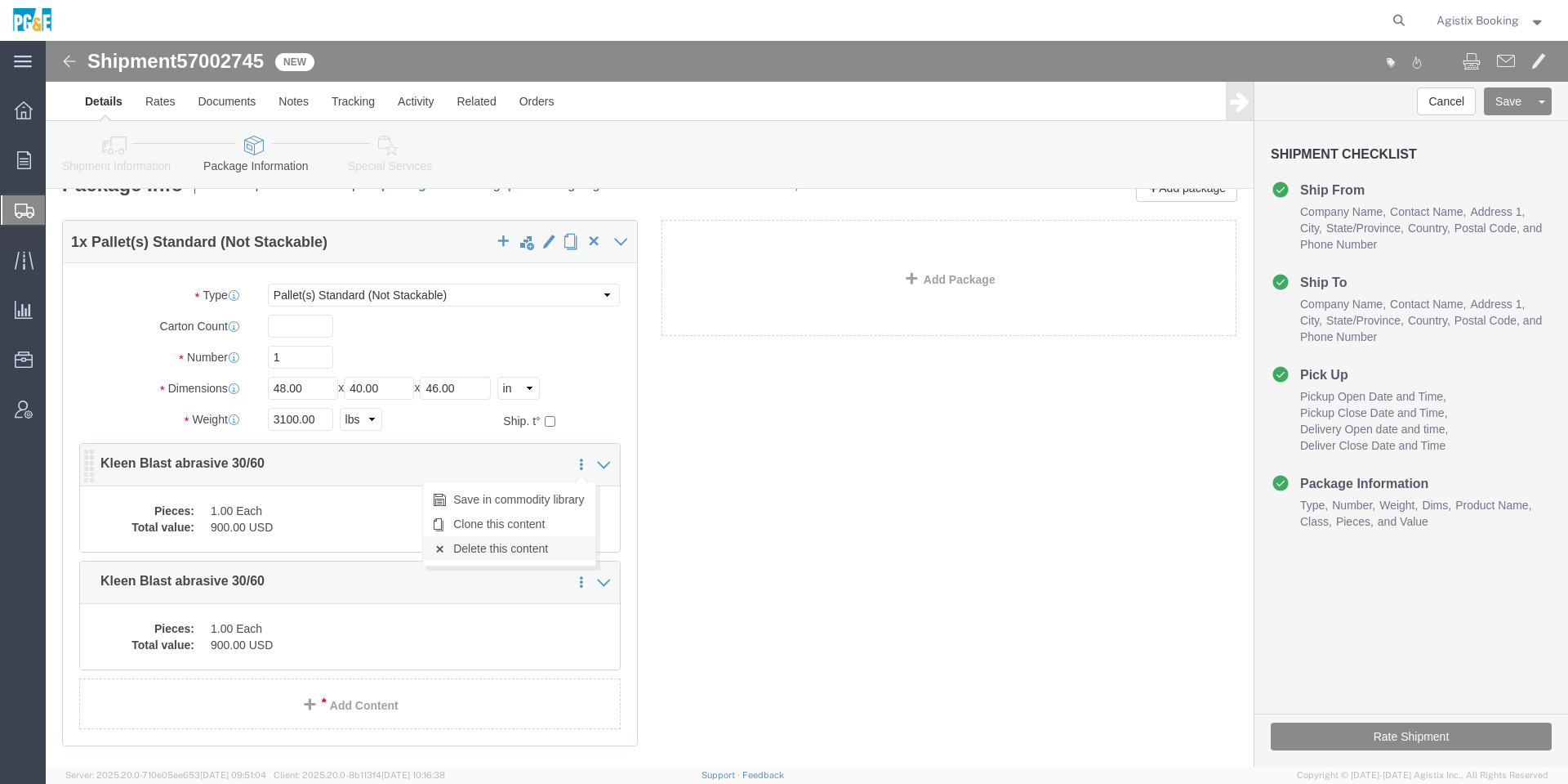
click link "Delete this content"
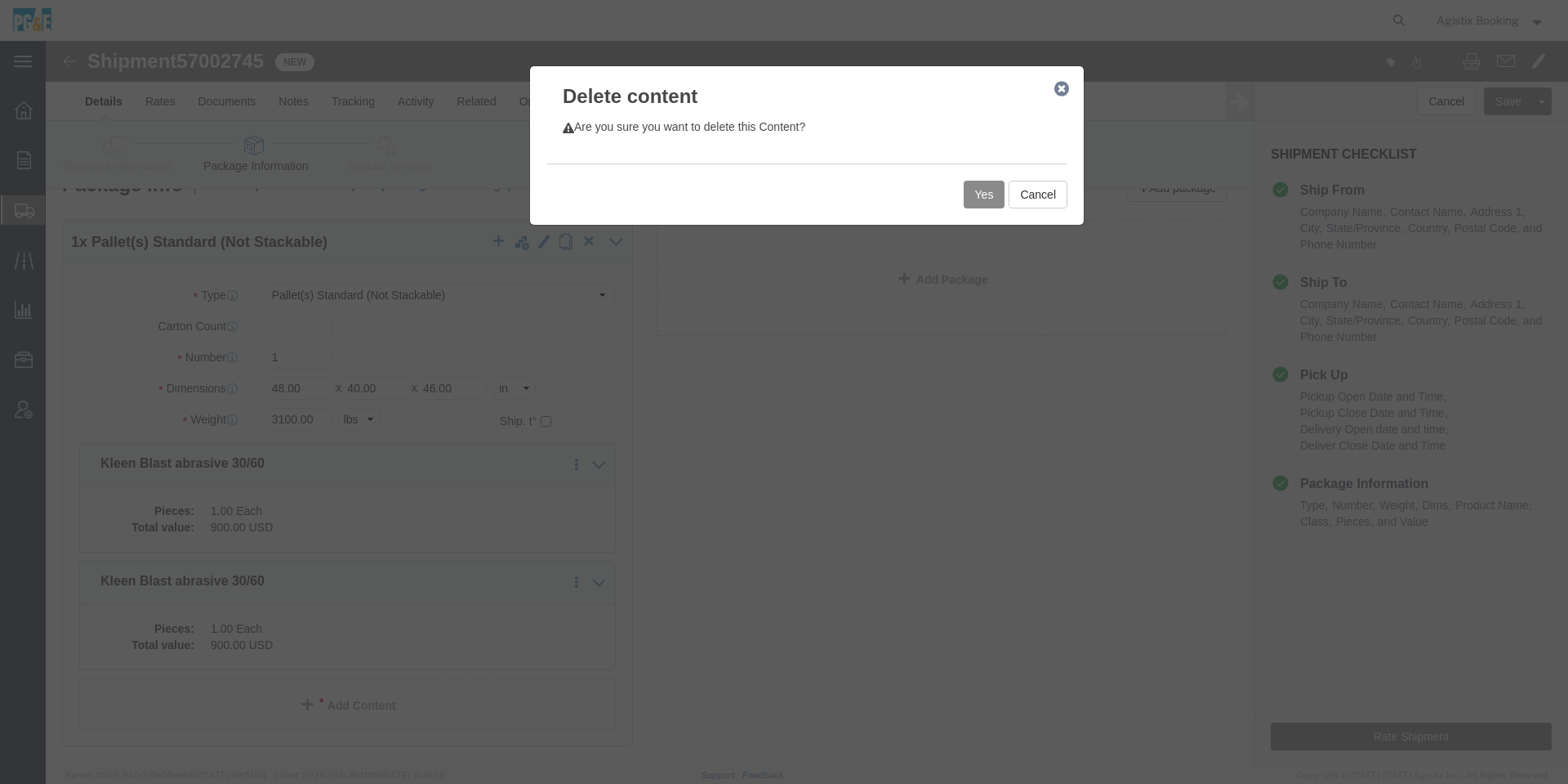
click div "Yes Cancel"
click button "Yes"
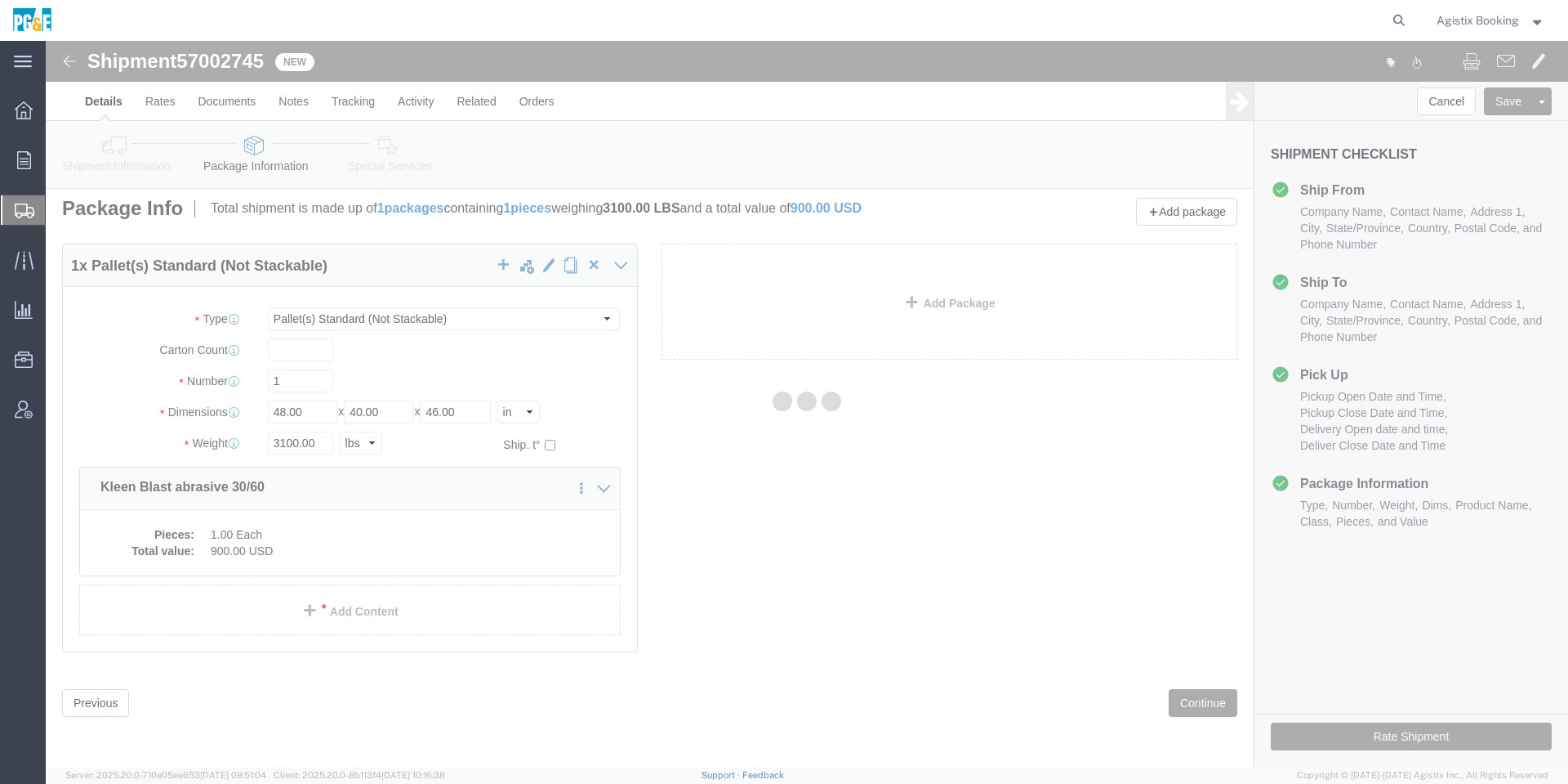
scroll to position [0, 0]
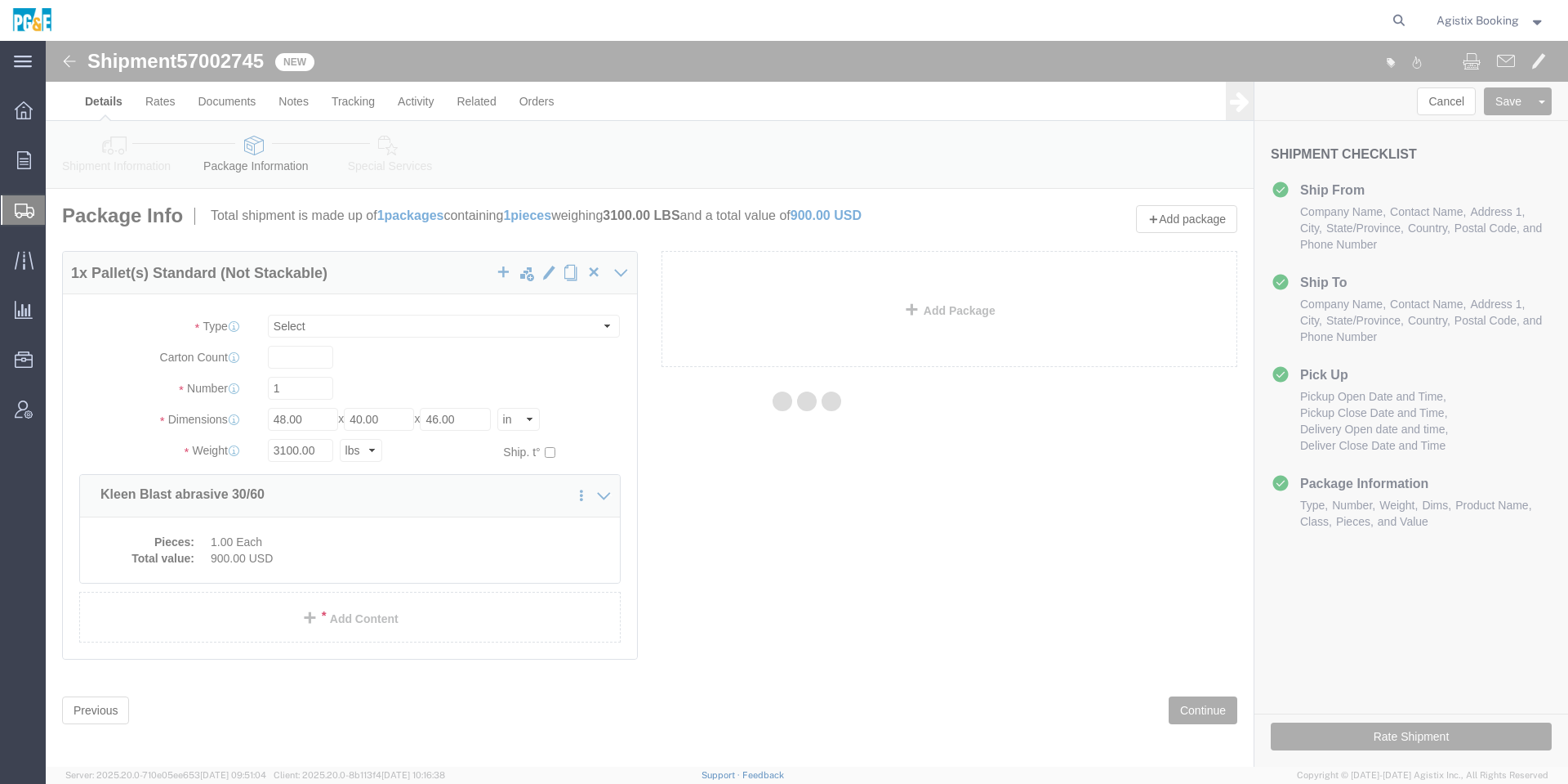
select select "PSNS"
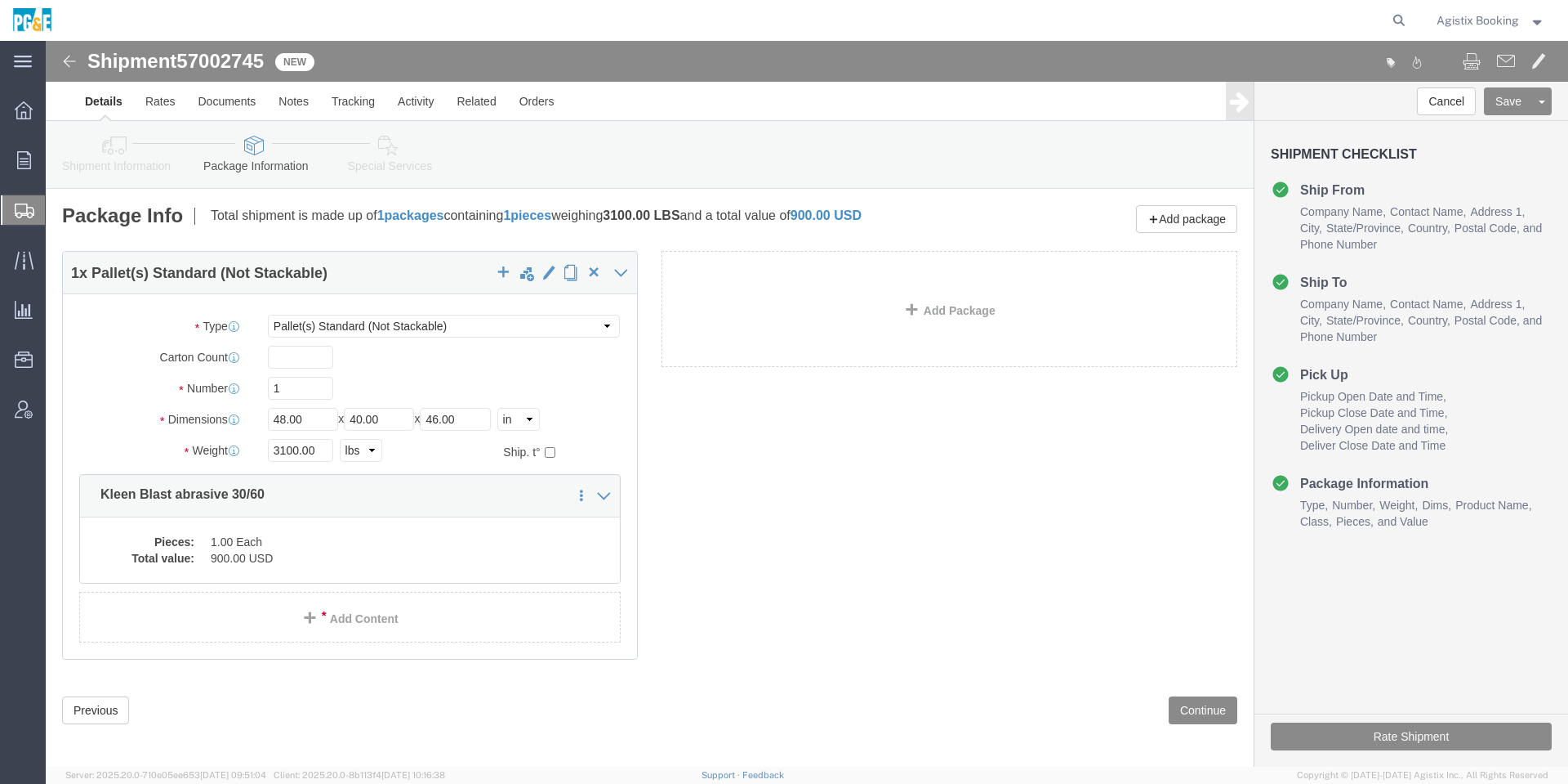
scroll to position [8, 0]
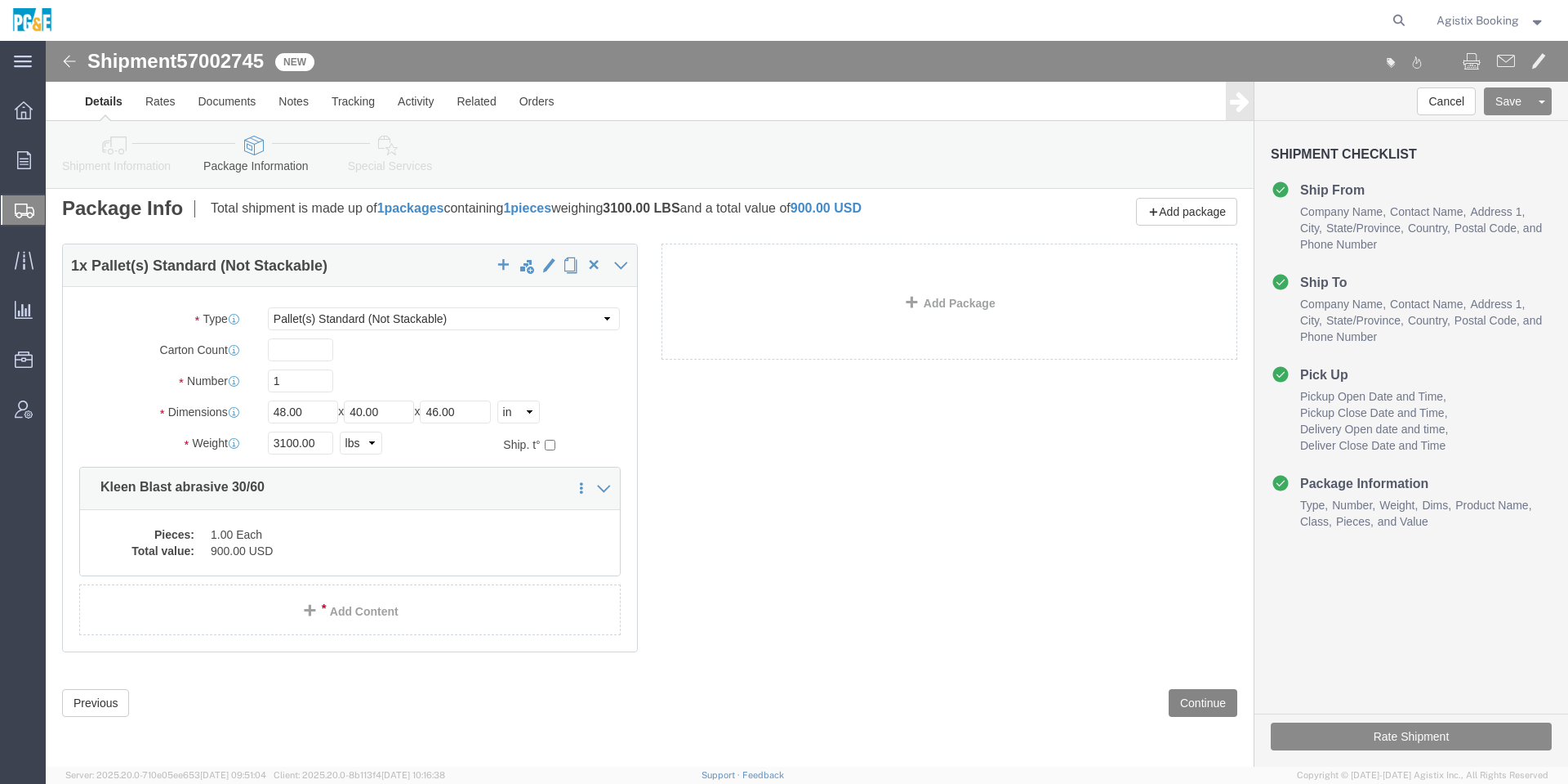
click button "Continue"
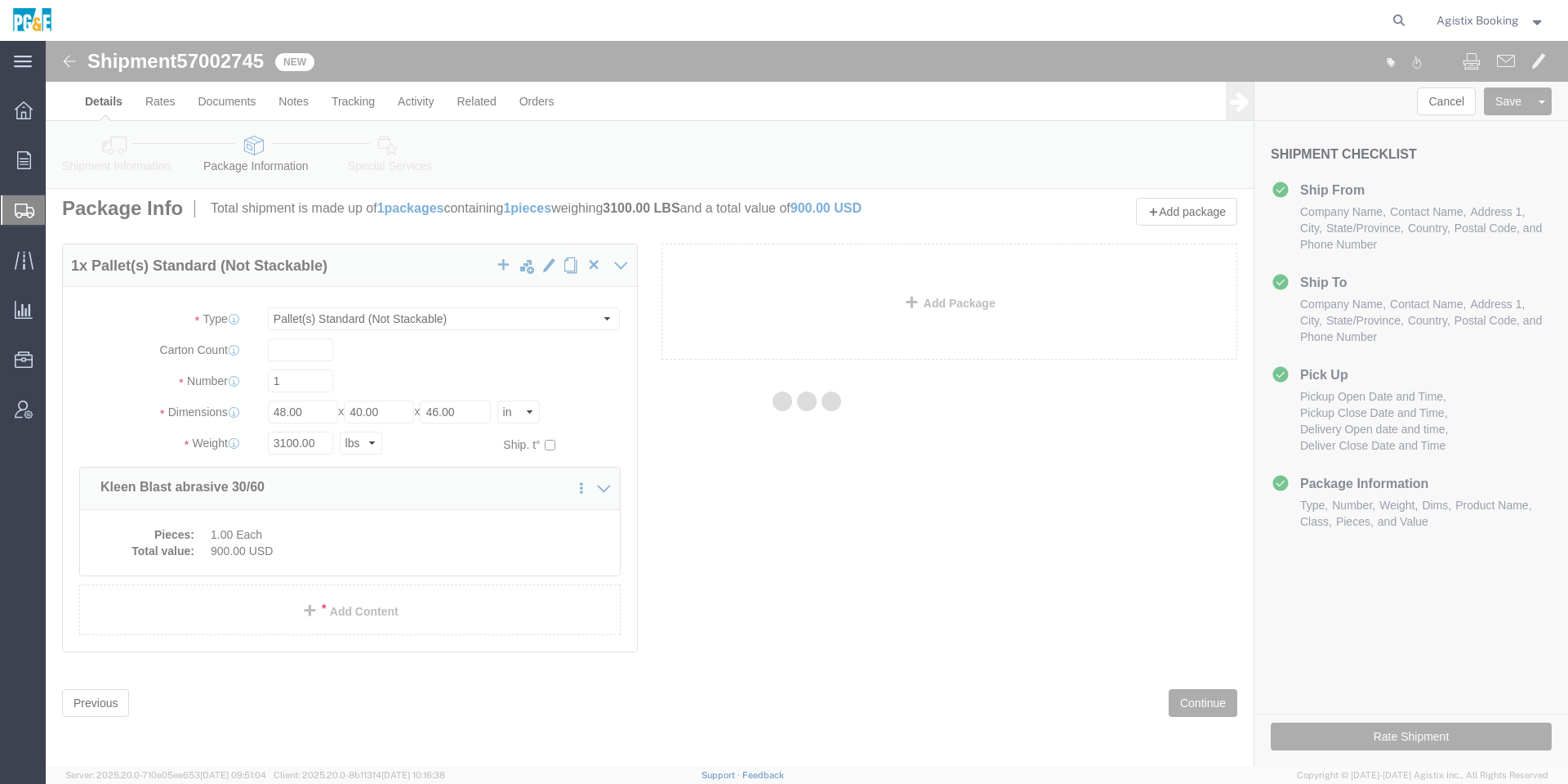
select select
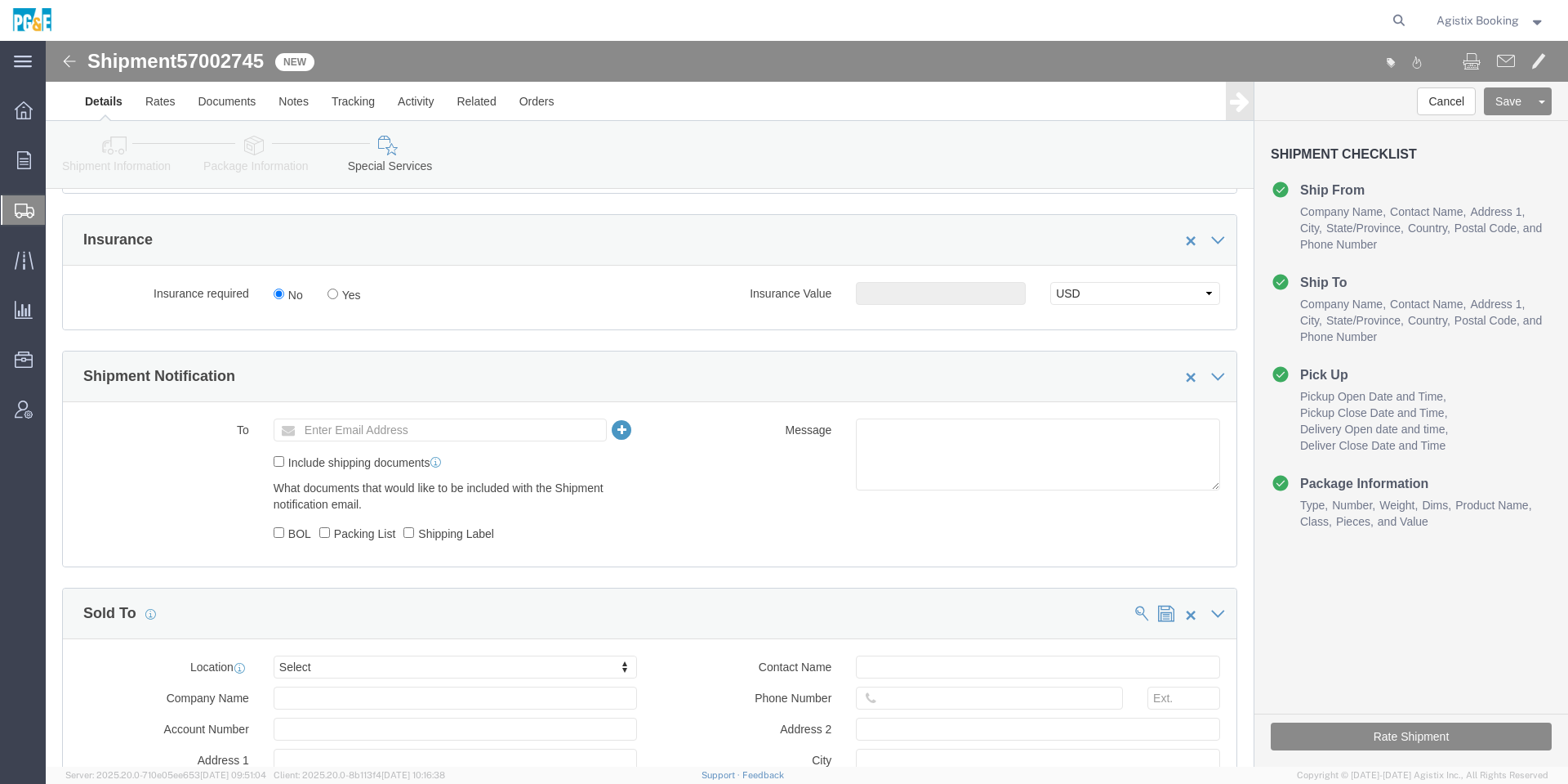
scroll to position [988, 0]
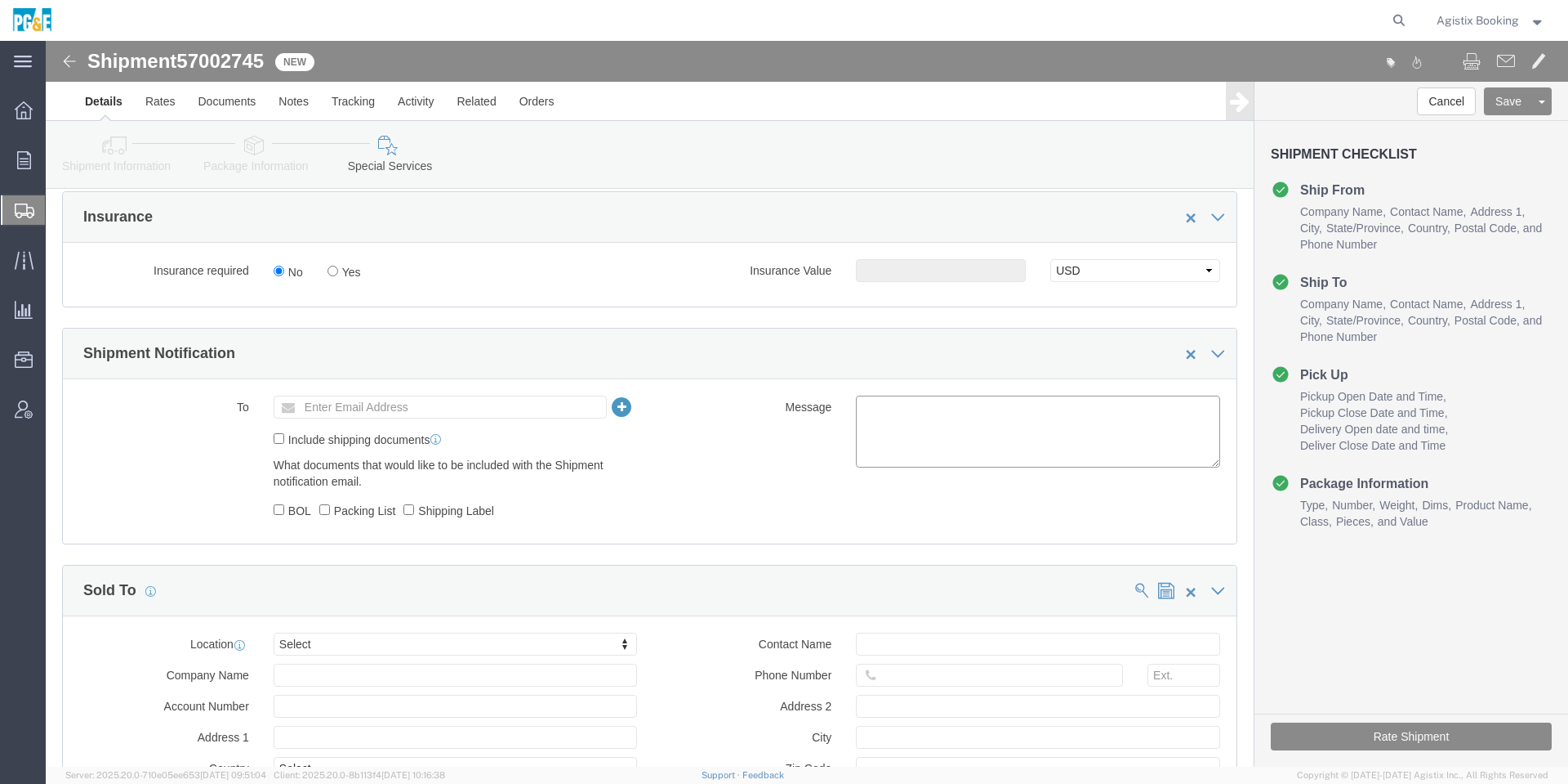
click textarea
paste textarea "Shipment #47913616 has been booked. Once confirmed by the carrier, the BOL will…"
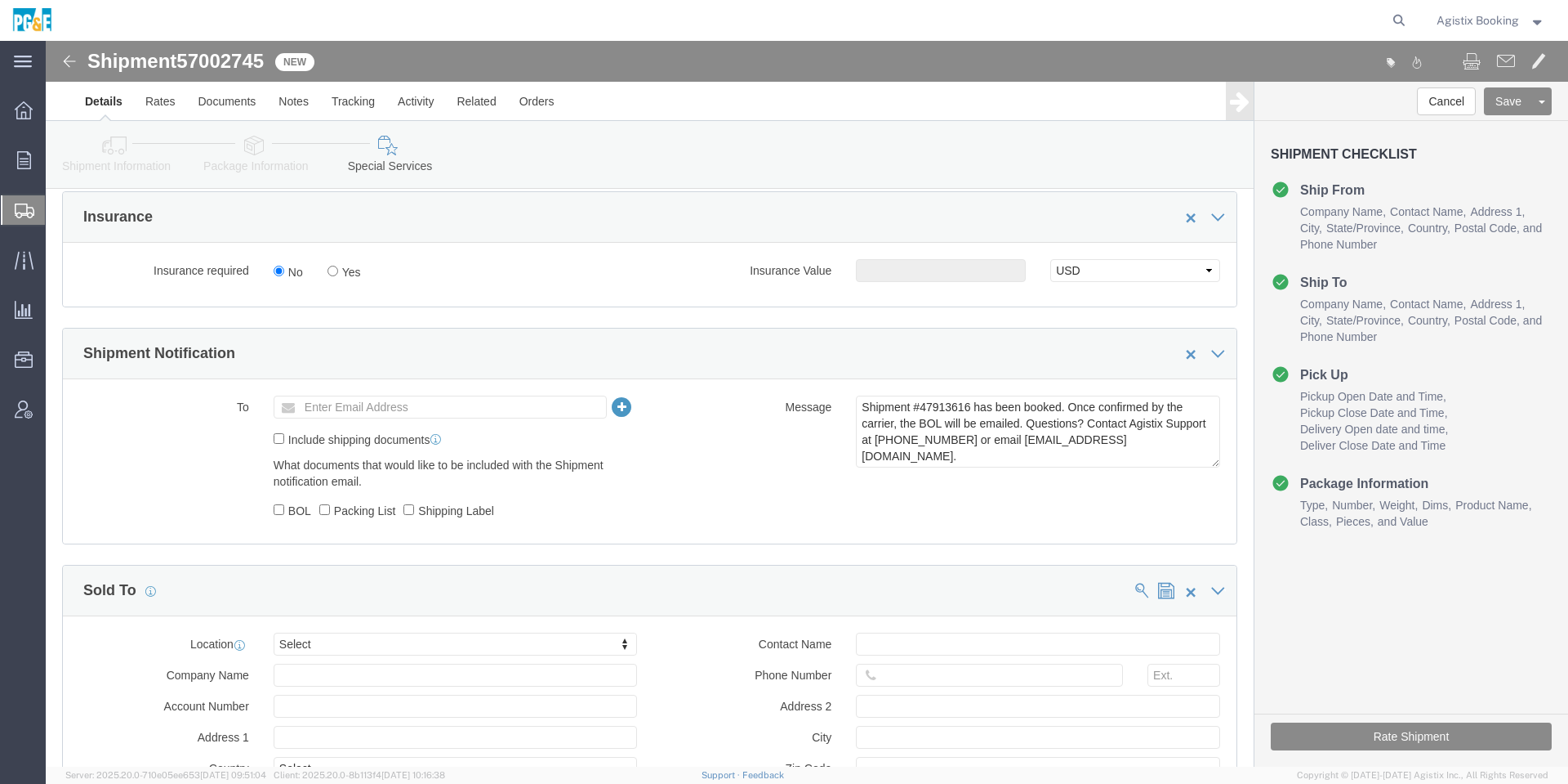
click span "57002745"
copy span "57002745"
click textarea "Shipment #47913616 has been booked. Once confirmed by the carrier, the BOL will…"
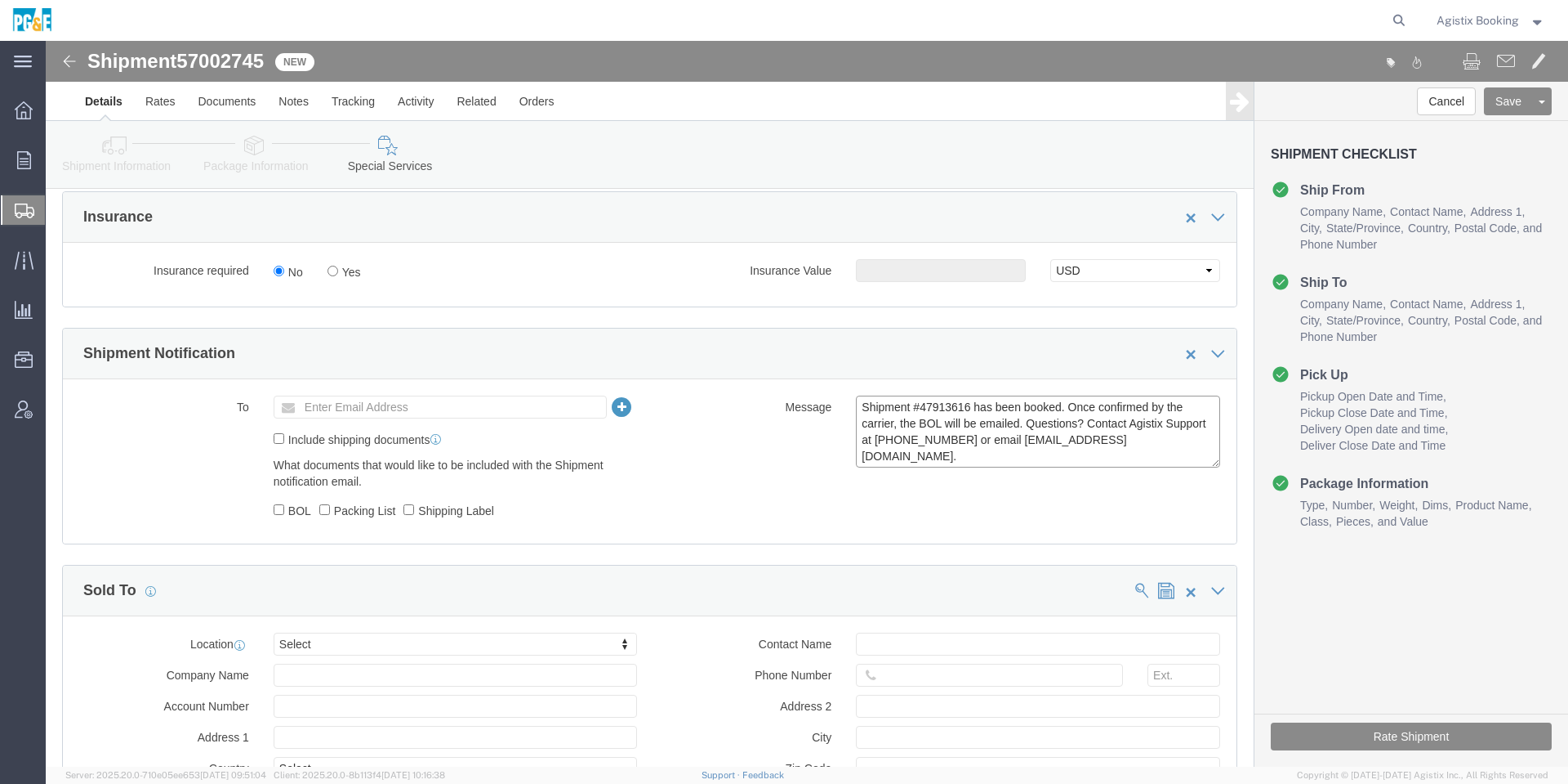
paste textarea "57002745"
type textarea "Shipment #57002745 has been booked. Once confirmed by the carrier, the BOL will…"
click button "Save"
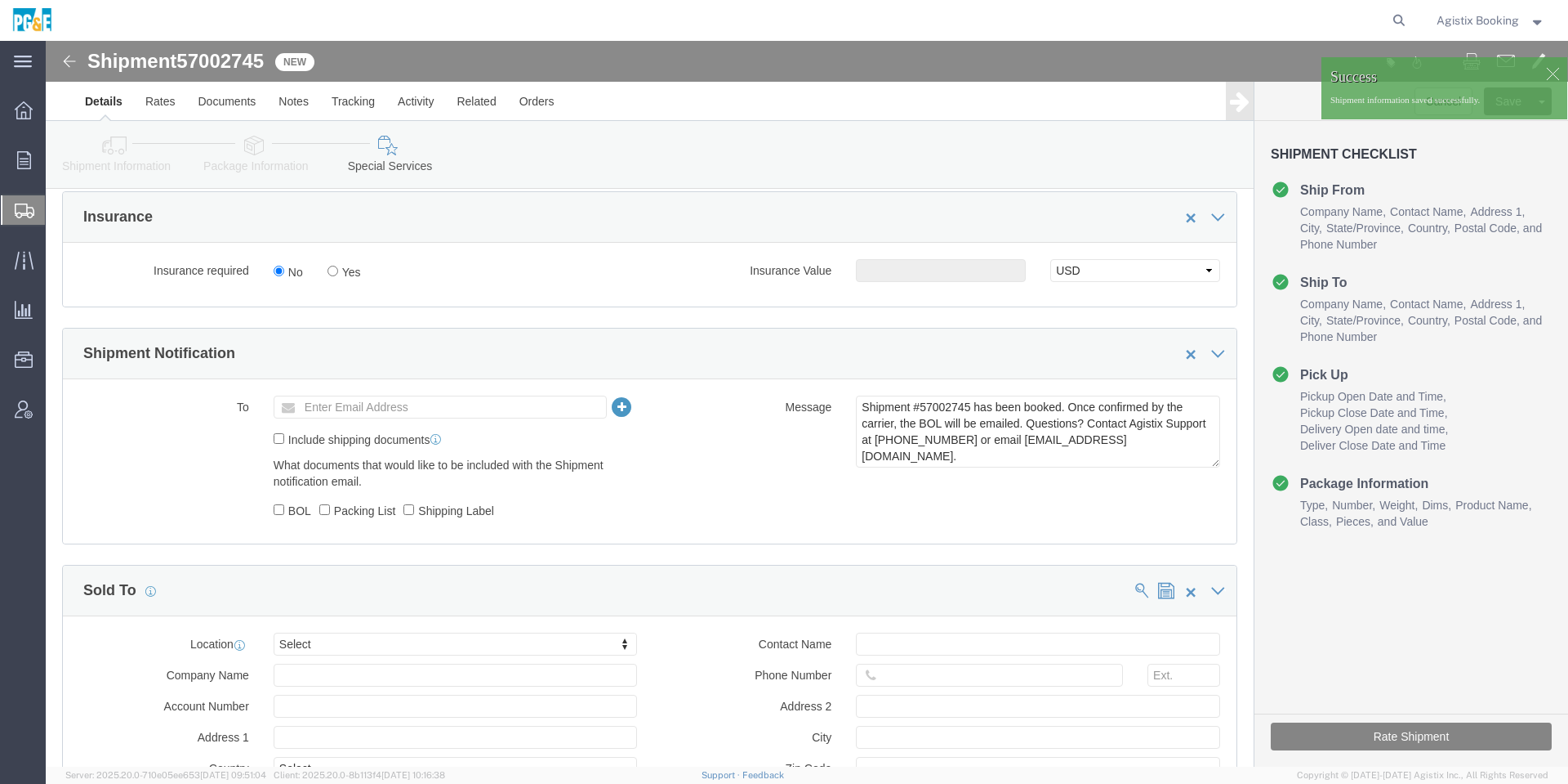
click button "Rate Shipment"
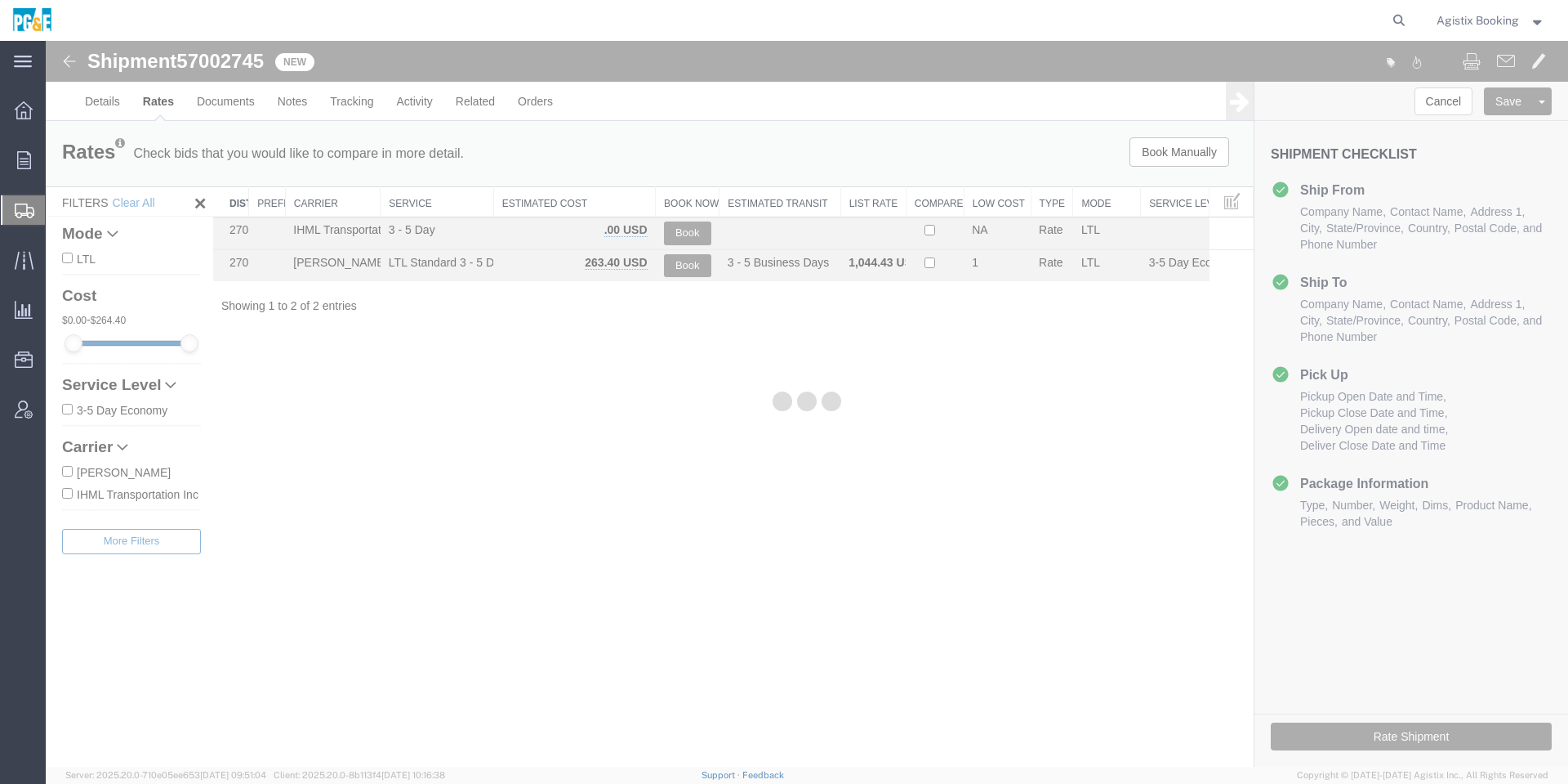
scroll to position [0, 0]
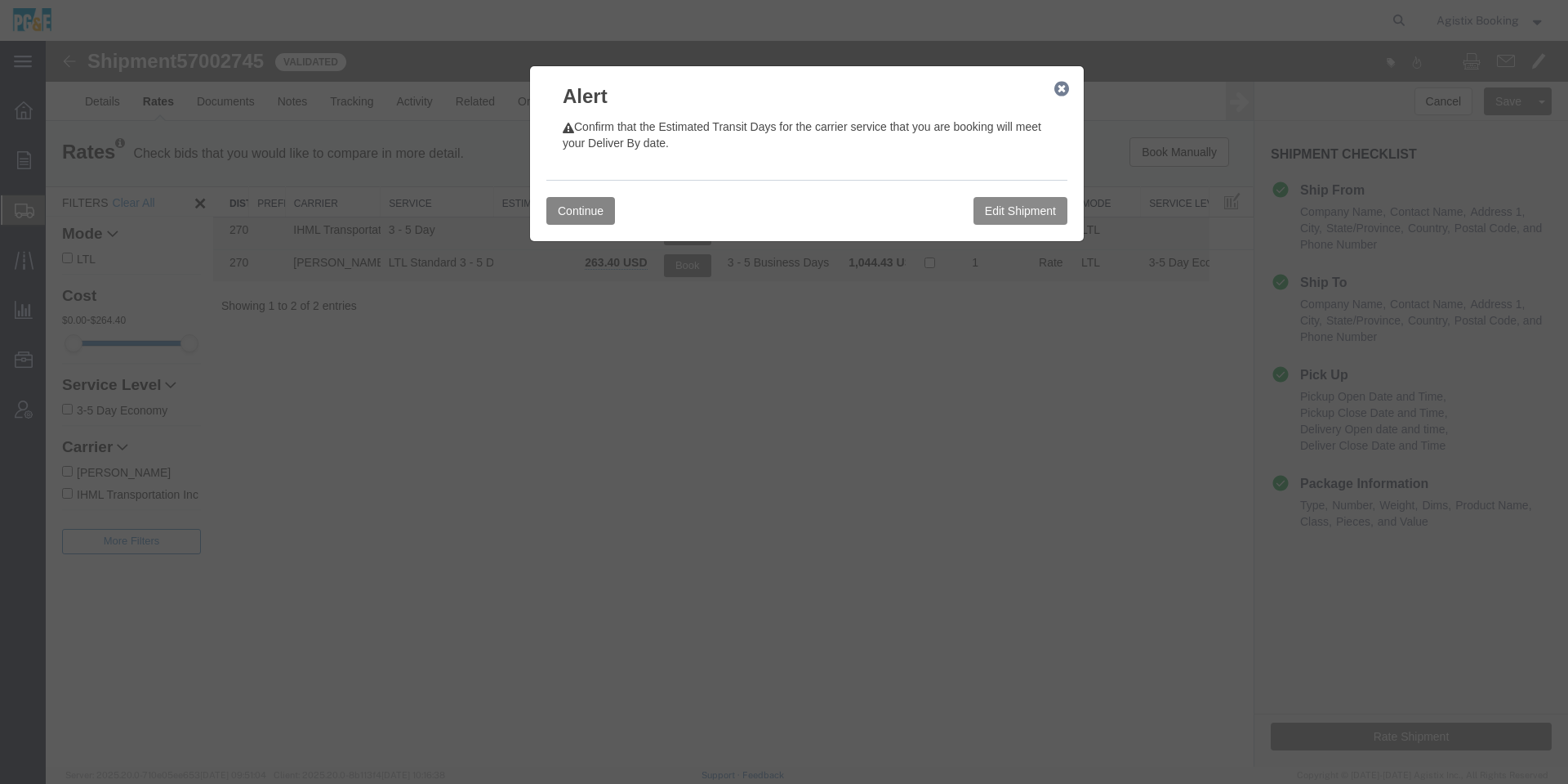
click at [569, 207] on button "Continue" at bounding box center [581, 212] width 69 height 28
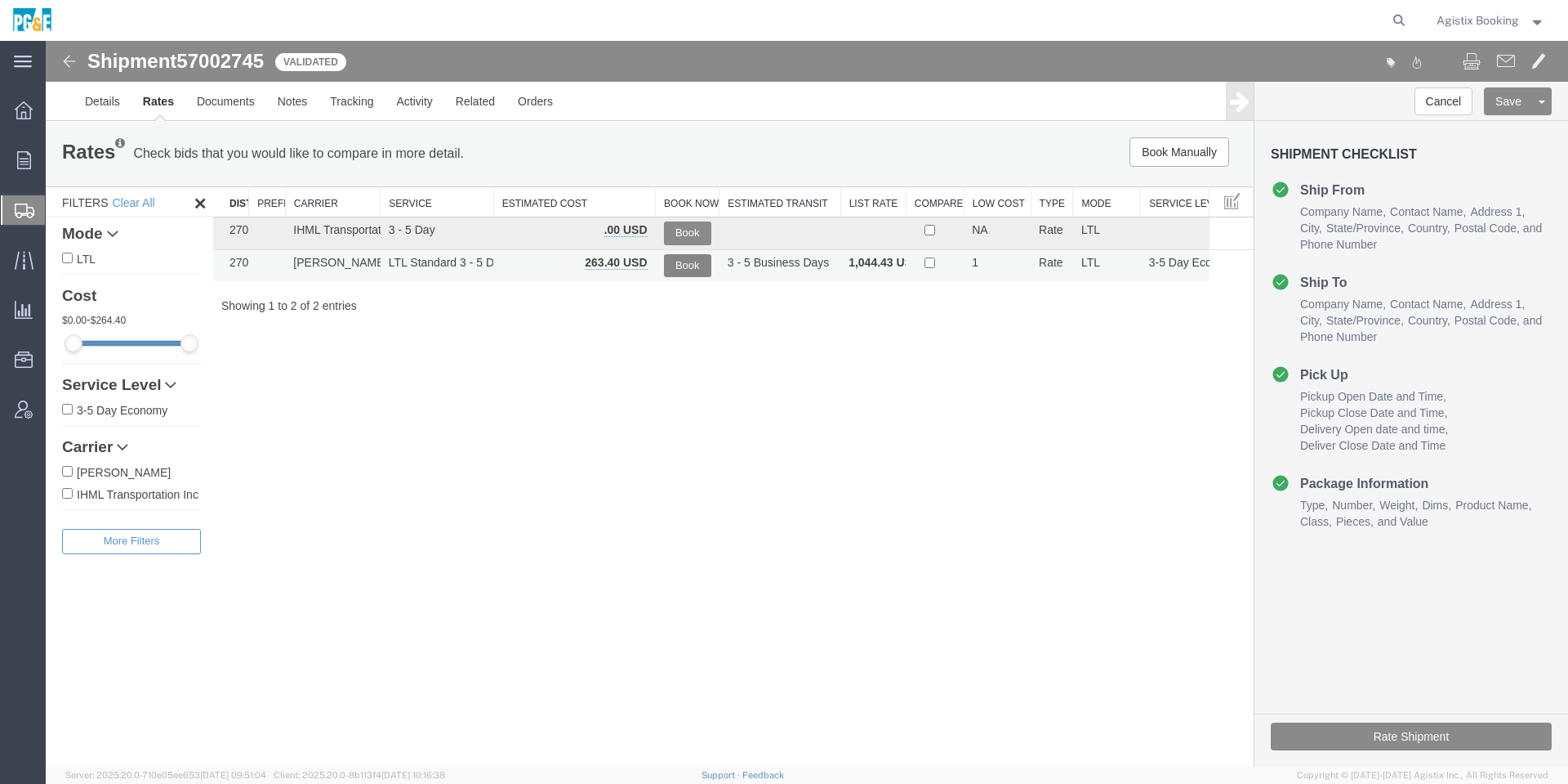
click at [694, 273] on button "Book" at bounding box center [688, 265] width 47 height 24
